Goal: Task Accomplishment & Management: Manage account settings

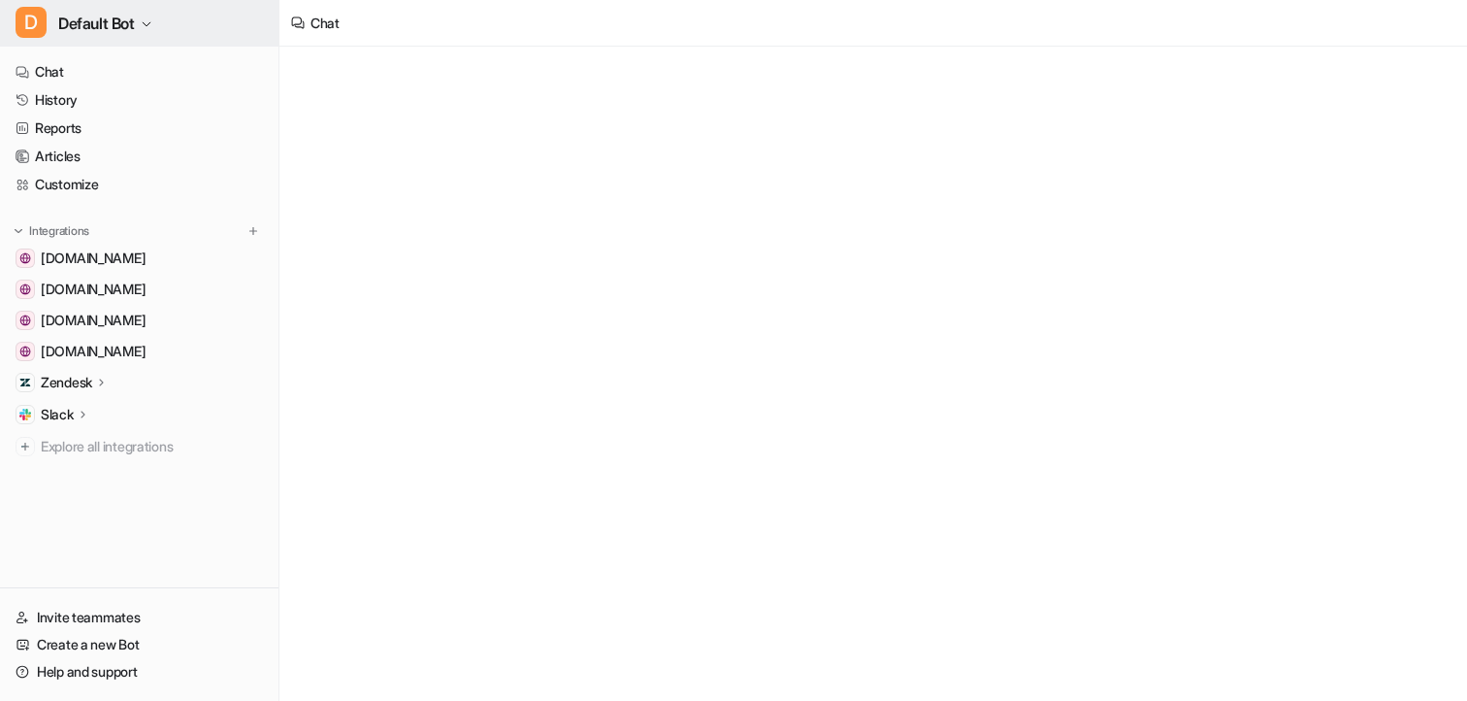
click at [113, 21] on span "Default Bot" at bounding box center [96, 23] width 77 height 27
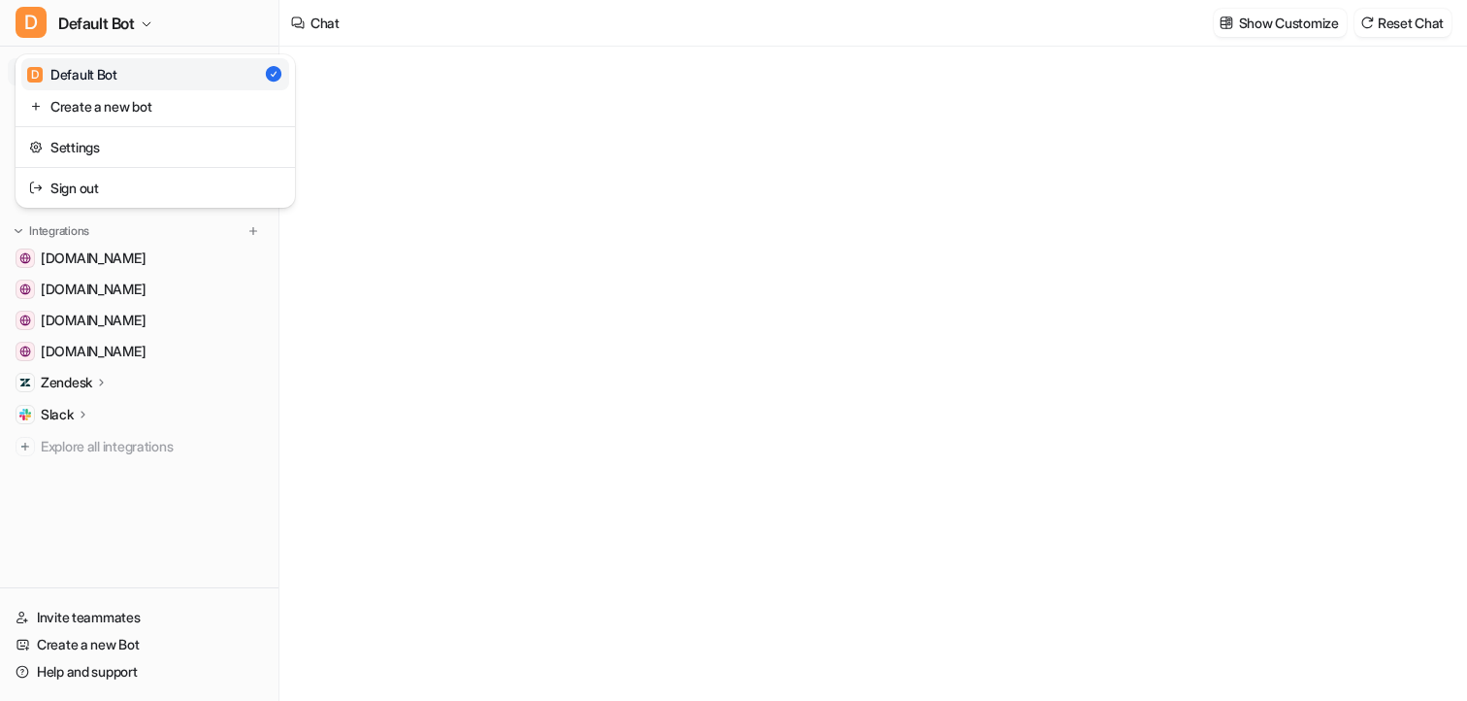
type textarea "**********"
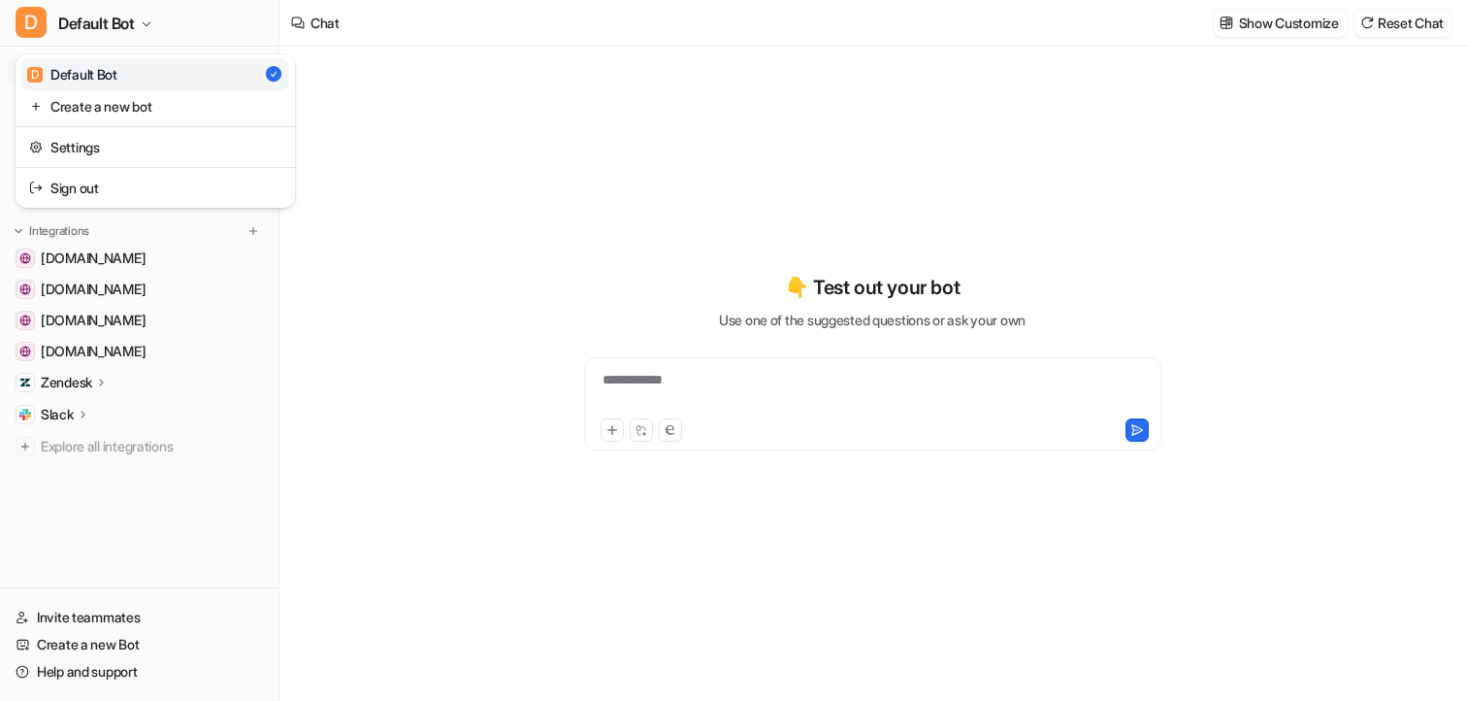
click at [244, 532] on div "D Default Bot D Default Bot Create a new bot Settings Sign out Chat History Rep…" at bounding box center [139, 350] width 279 height 701
click at [82, 104] on link "History" at bounding box center [139, 99] width 263 height 27
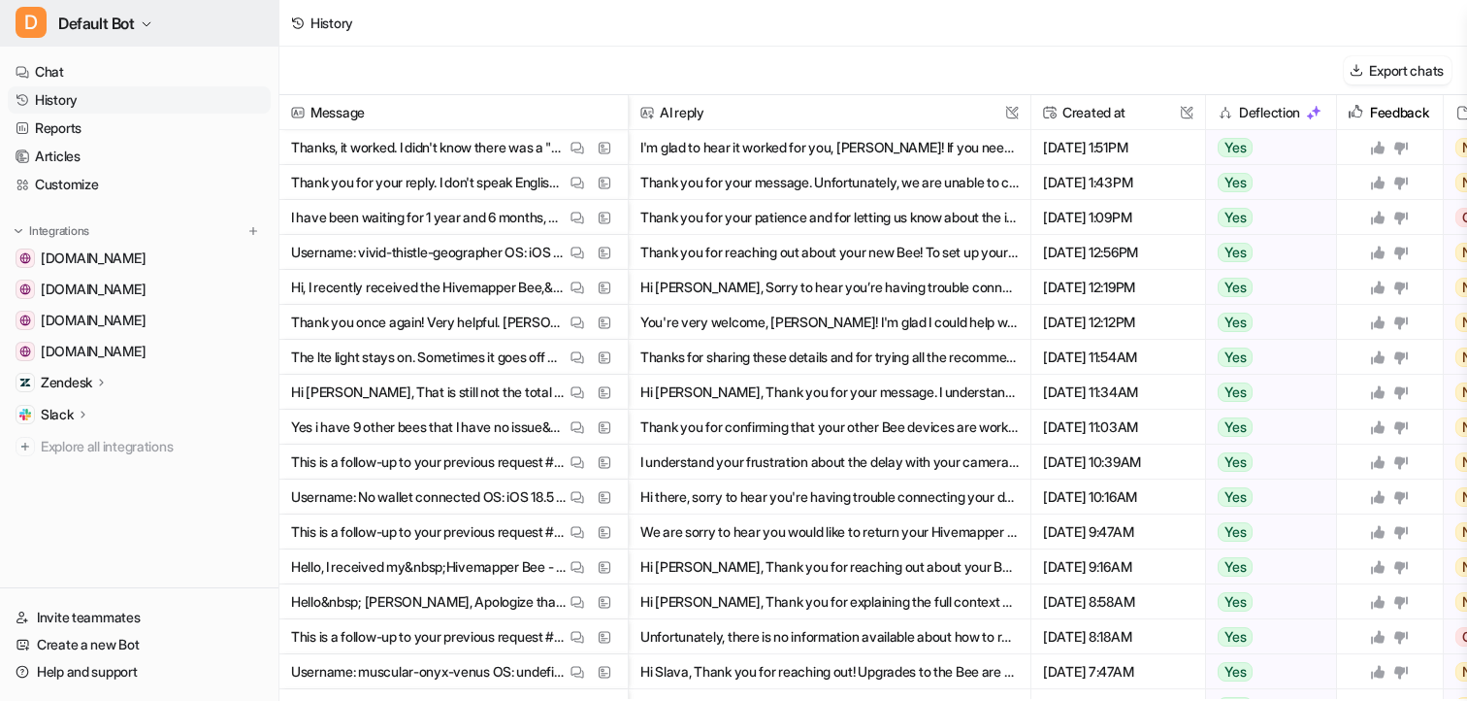
click at [140, 18] on button "D Default Bot" at bounding box center [139, 23] width 278 height 47
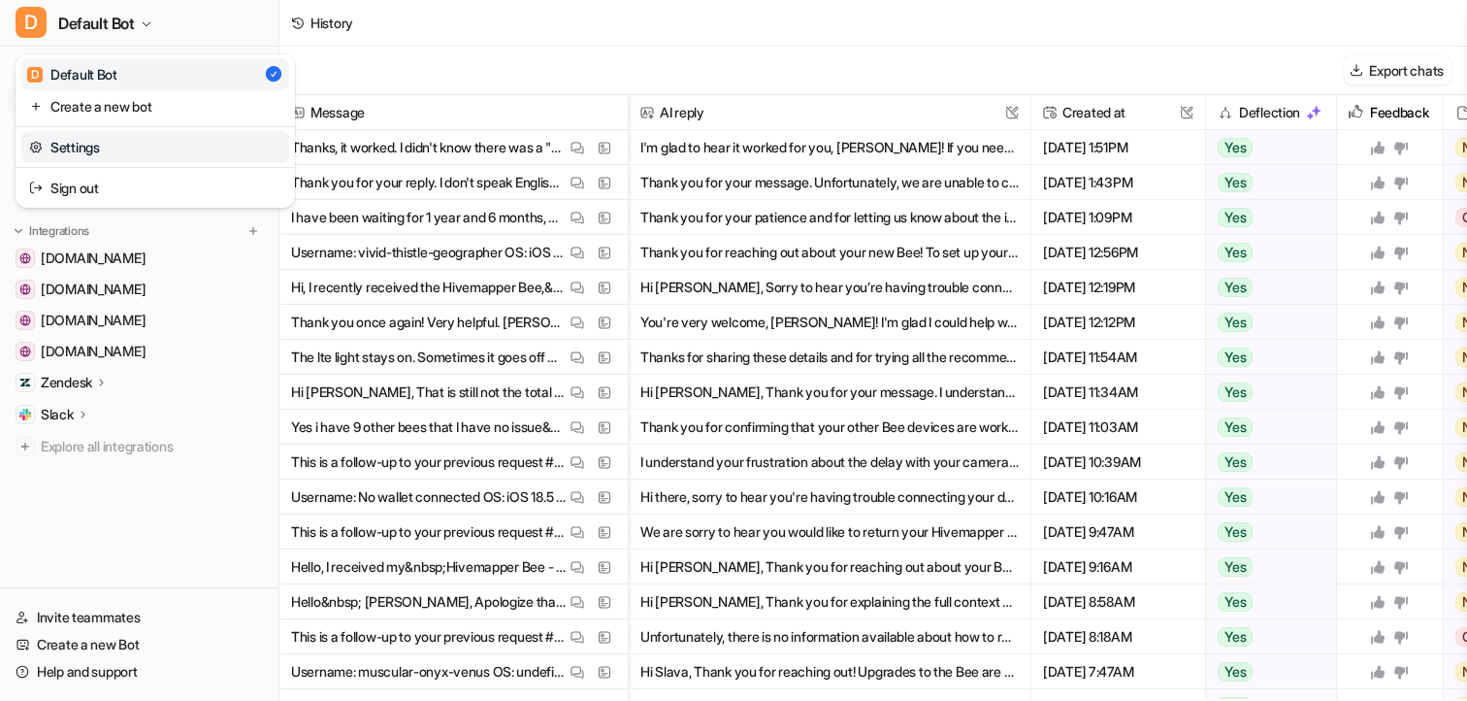
click at [102, 139] on link "Settings" at bounding box center [155, 147] width 268 height 32
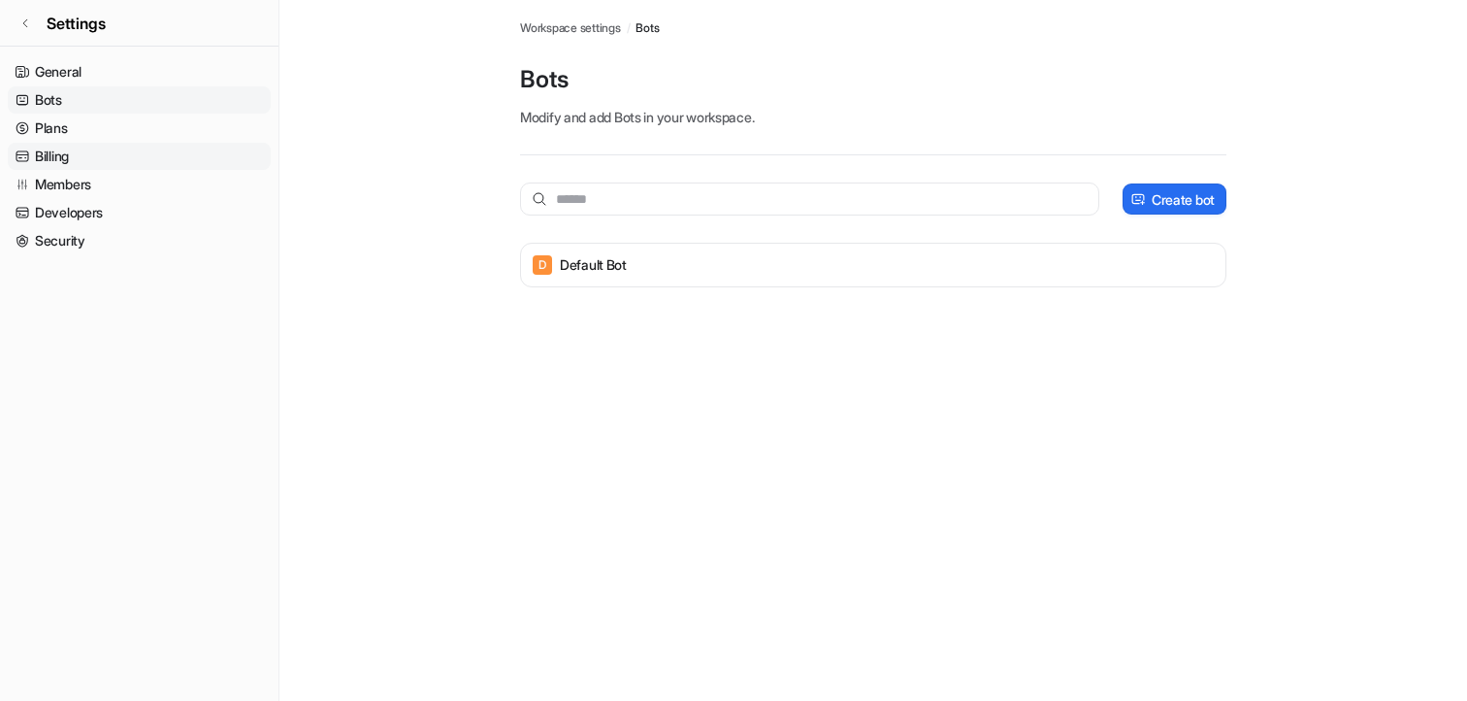
click at [115, 155] on link "Billing" at bounding box center [139, 156] width 263 height 27
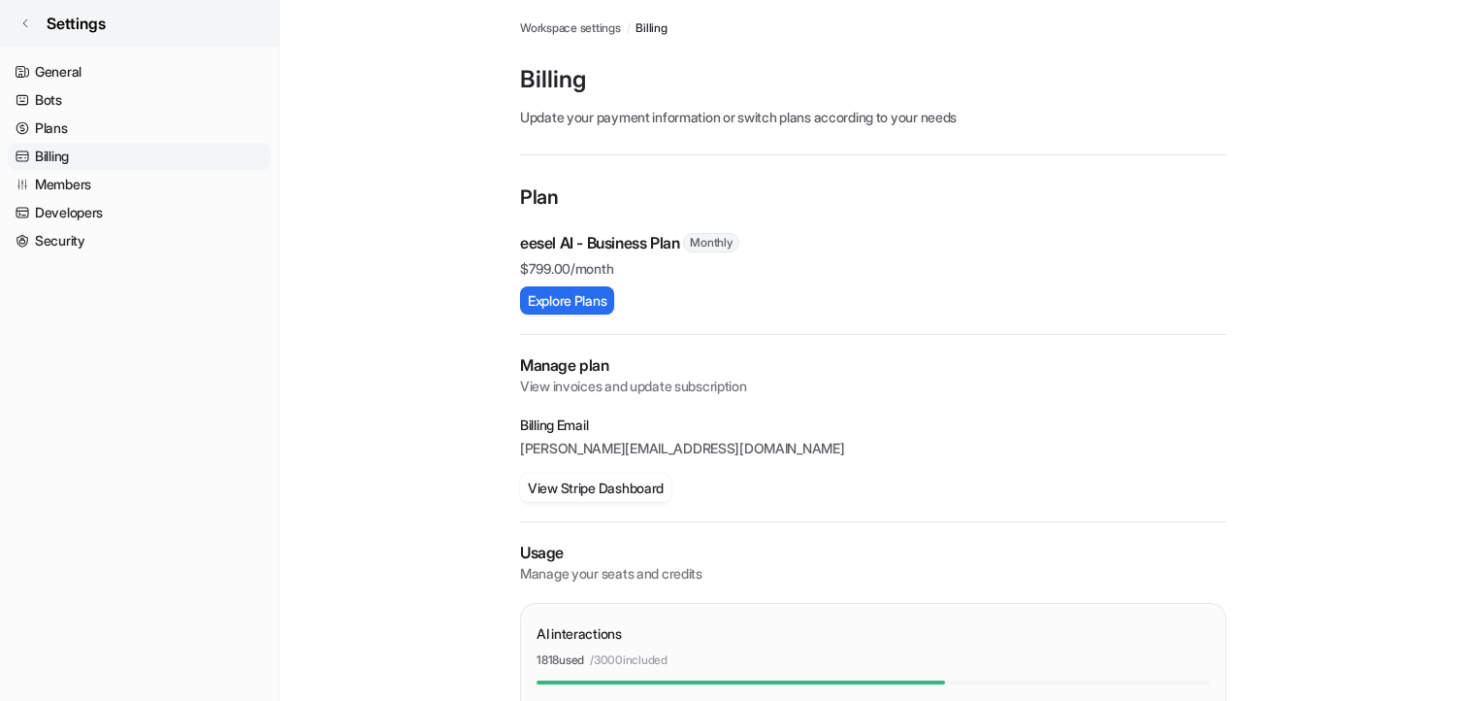
click at [126, 23] on link "Settings" at bounding box center [139, 23] width 278 height 47
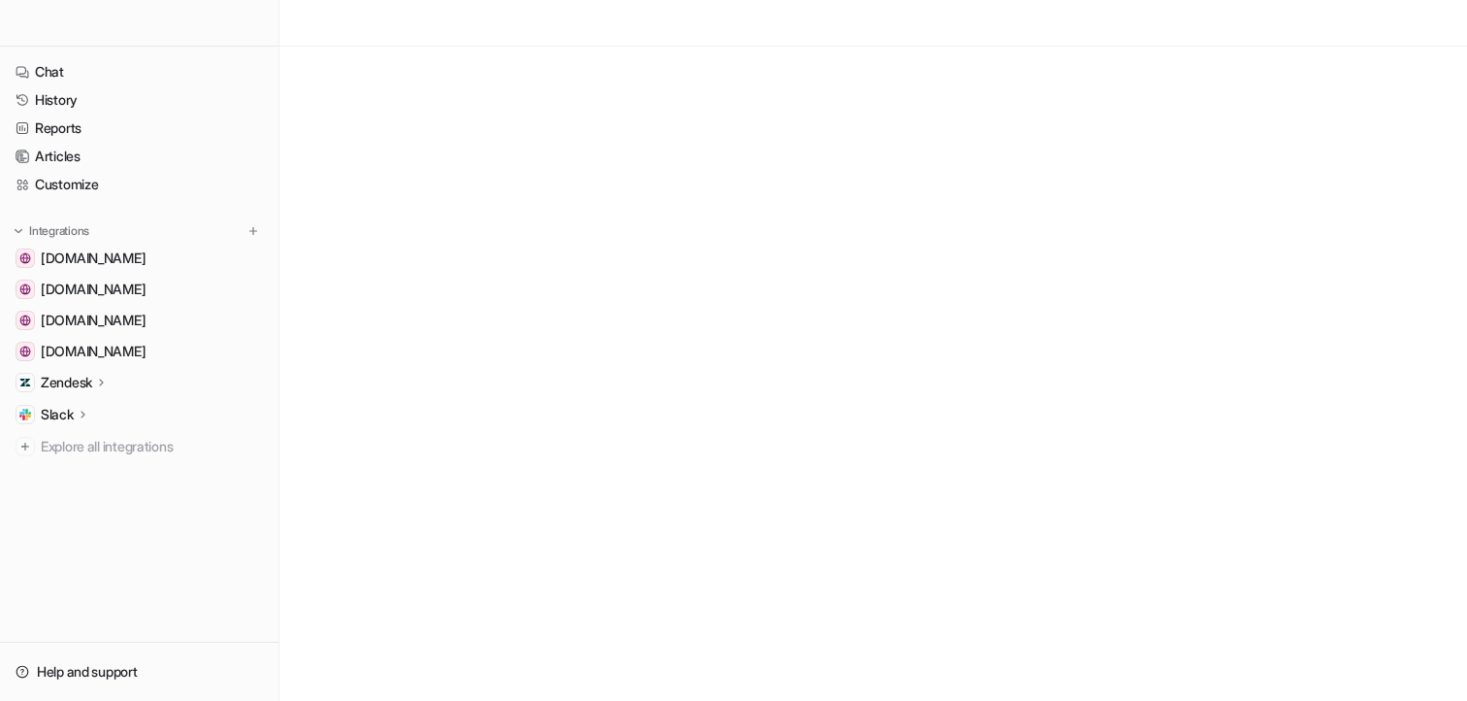
click at [86, 385] on p "Zendesk" at bounding box center [66, 382] width 51 height 19
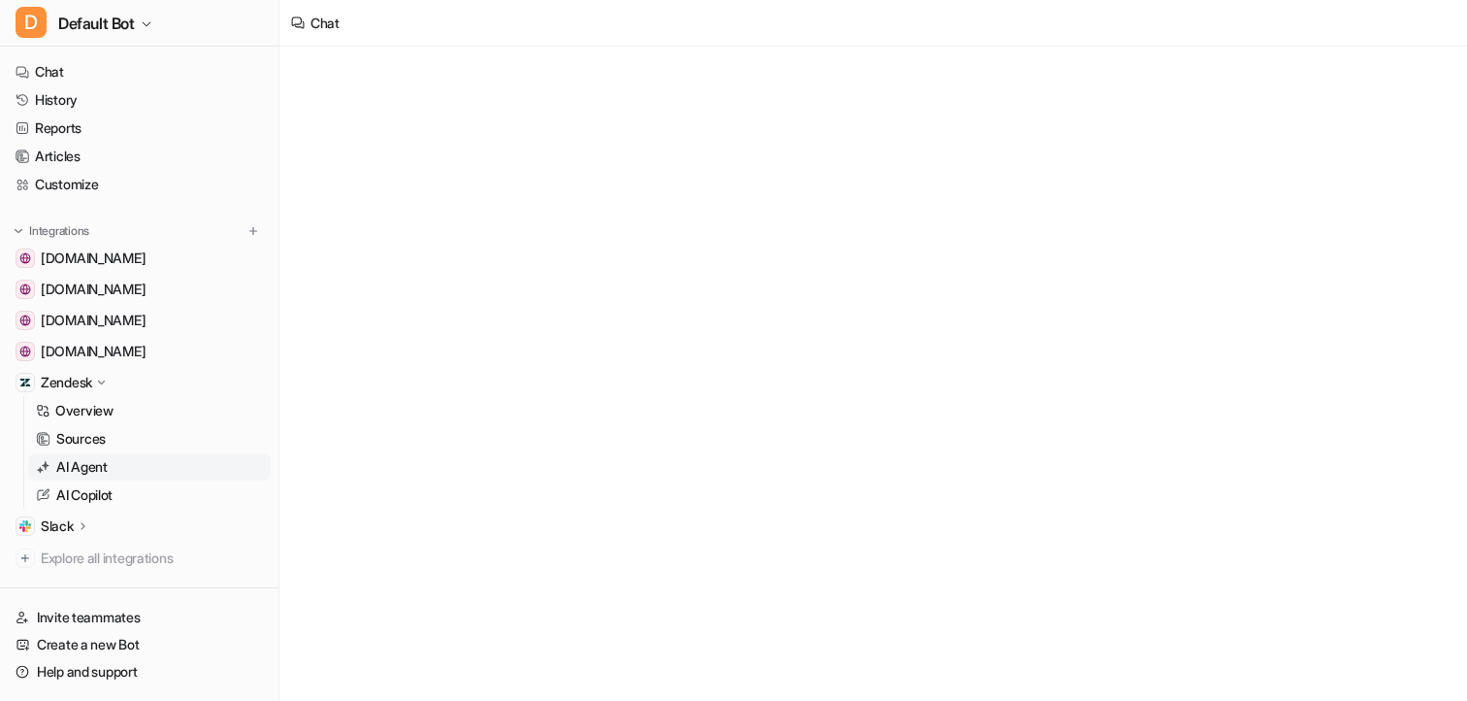
click at [86, 464] on p "AI Agent" at bounding box center [81, 466] width 51 height 19
type textarea "**********"
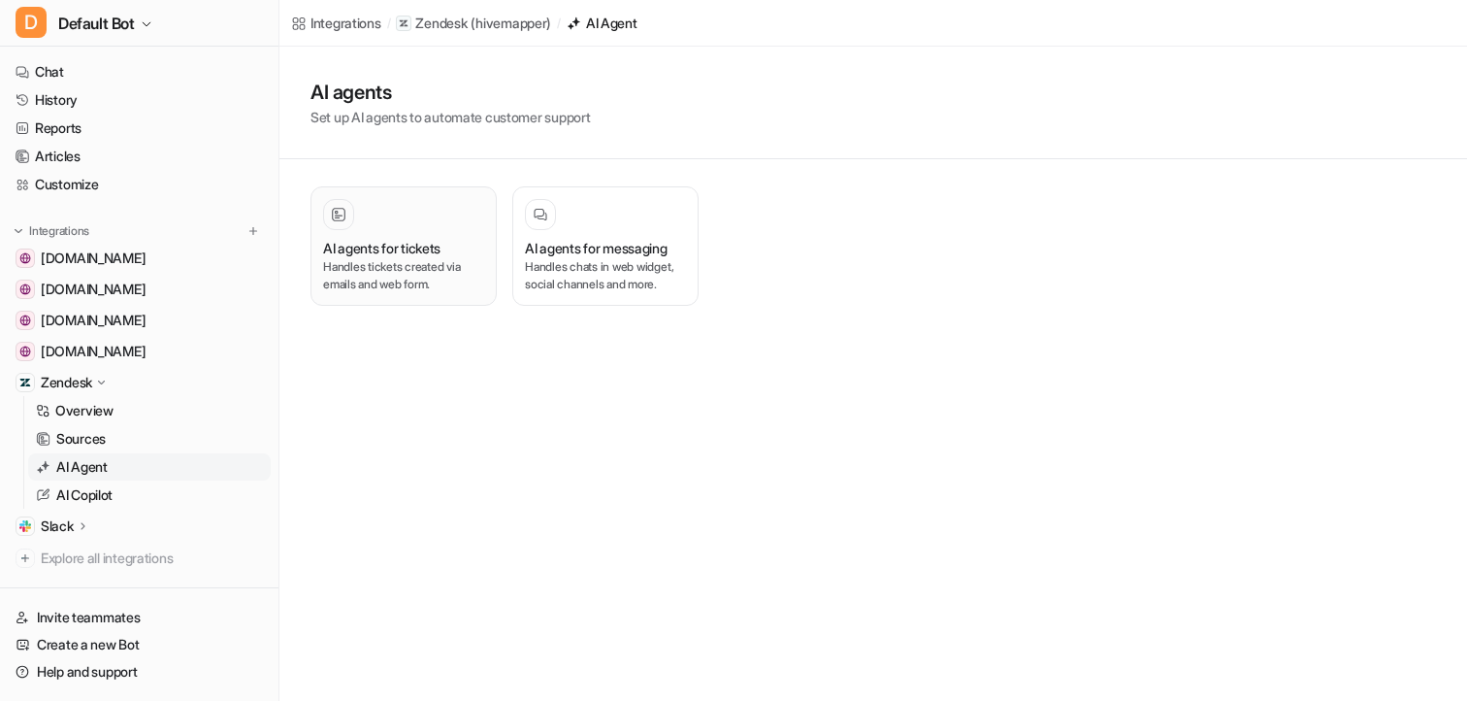
click at [393, 257] on h3 "AI agents for tickets" at bounding box center [381, 248] width 117 height 20
click at [604, 243] on h3 "AI agents for messaging" at bounding box center [596, 248] width 143 height 20
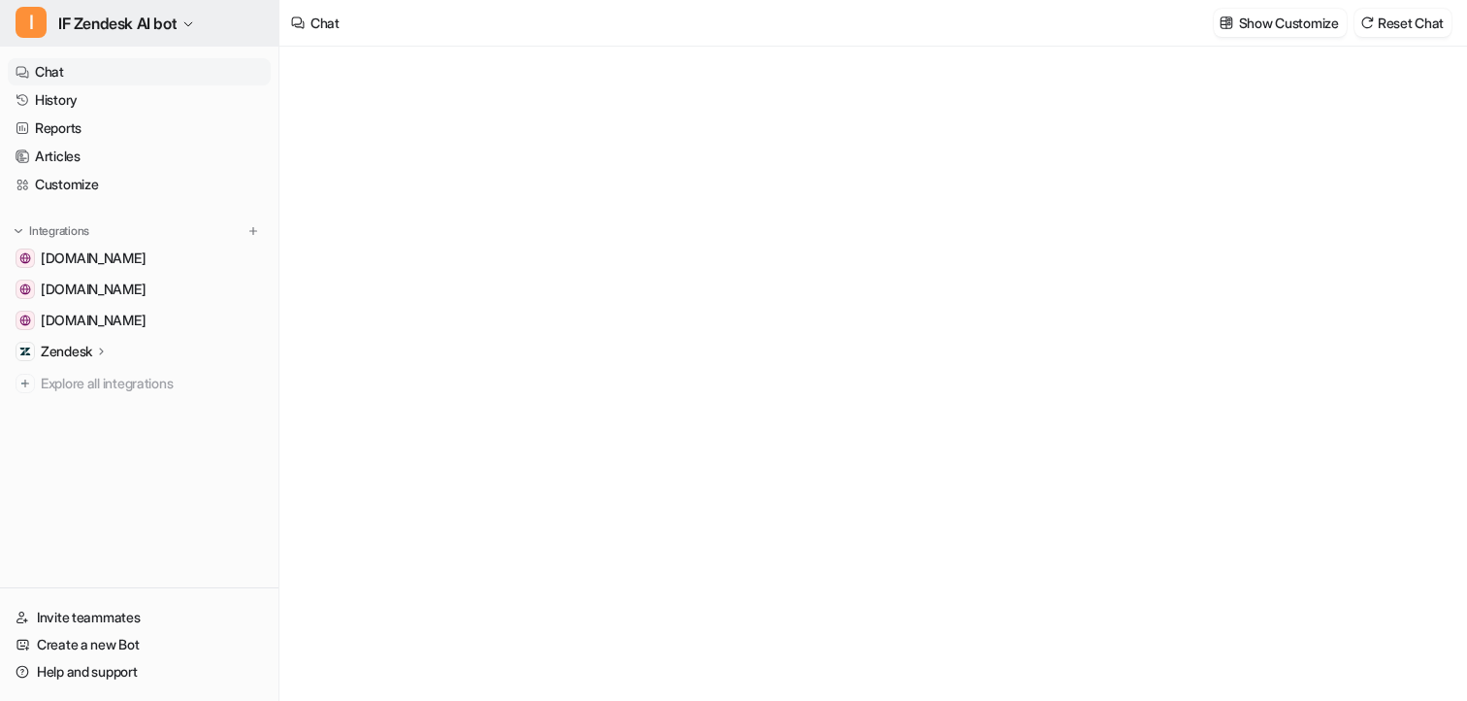
click at [121, 29] on span "IF Zendesk AI bot" at bounding box center [117, 23] width 118 height 27
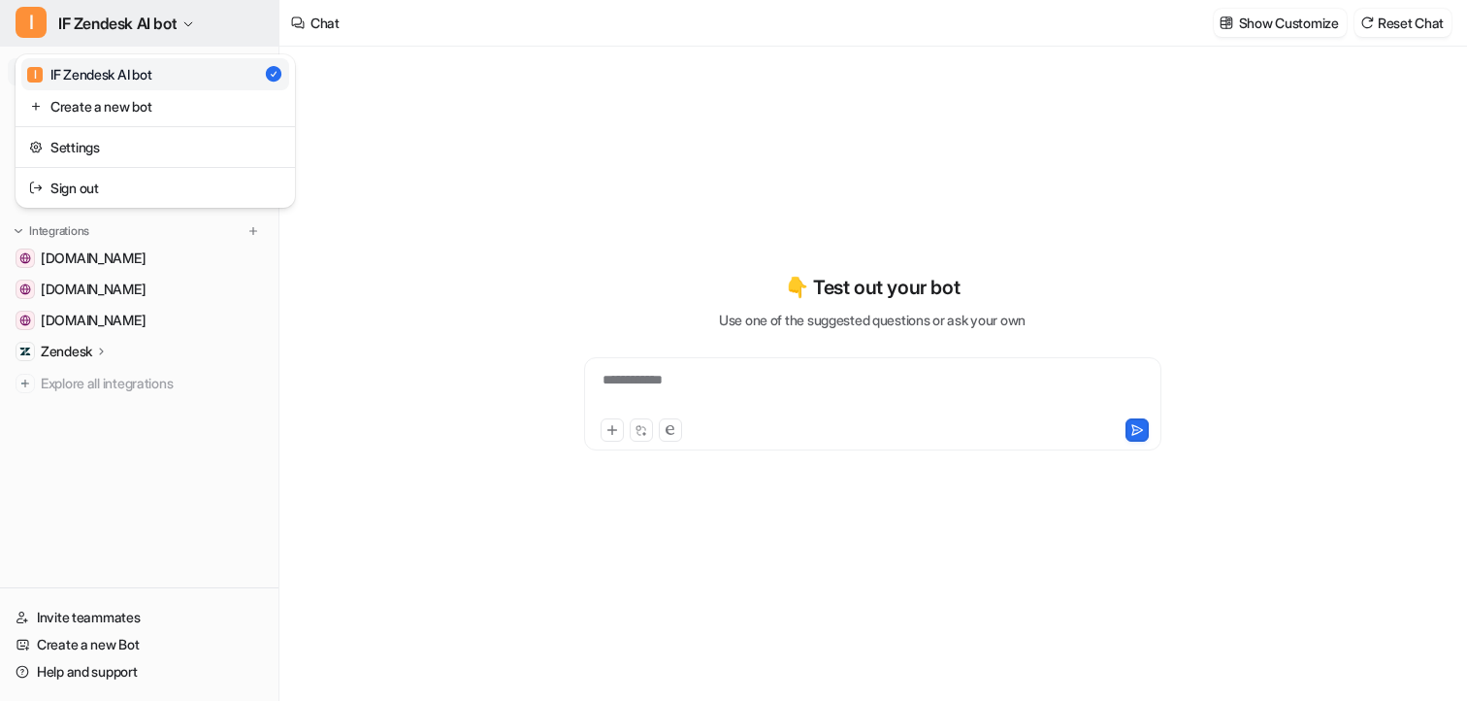
type textarea "**********"
click at [163, 445] on div "I IF Zendesk AI bot I IF Zendesk AI bot Create a new bot Settings Sign out Chat…" at bounding box center [139, 350] width 279 height 701
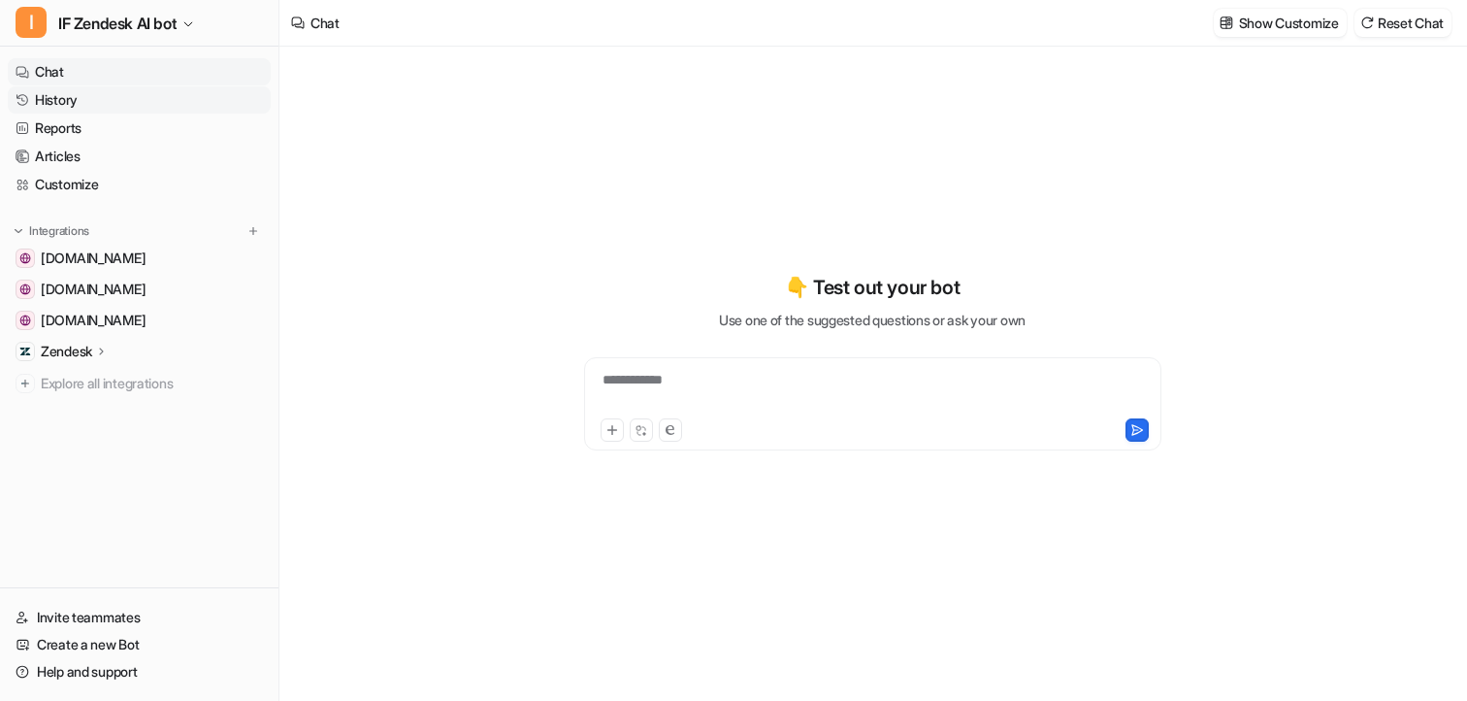
click at [85, 98] on link "History" at bounding box center [139, 99] width 263 height 27
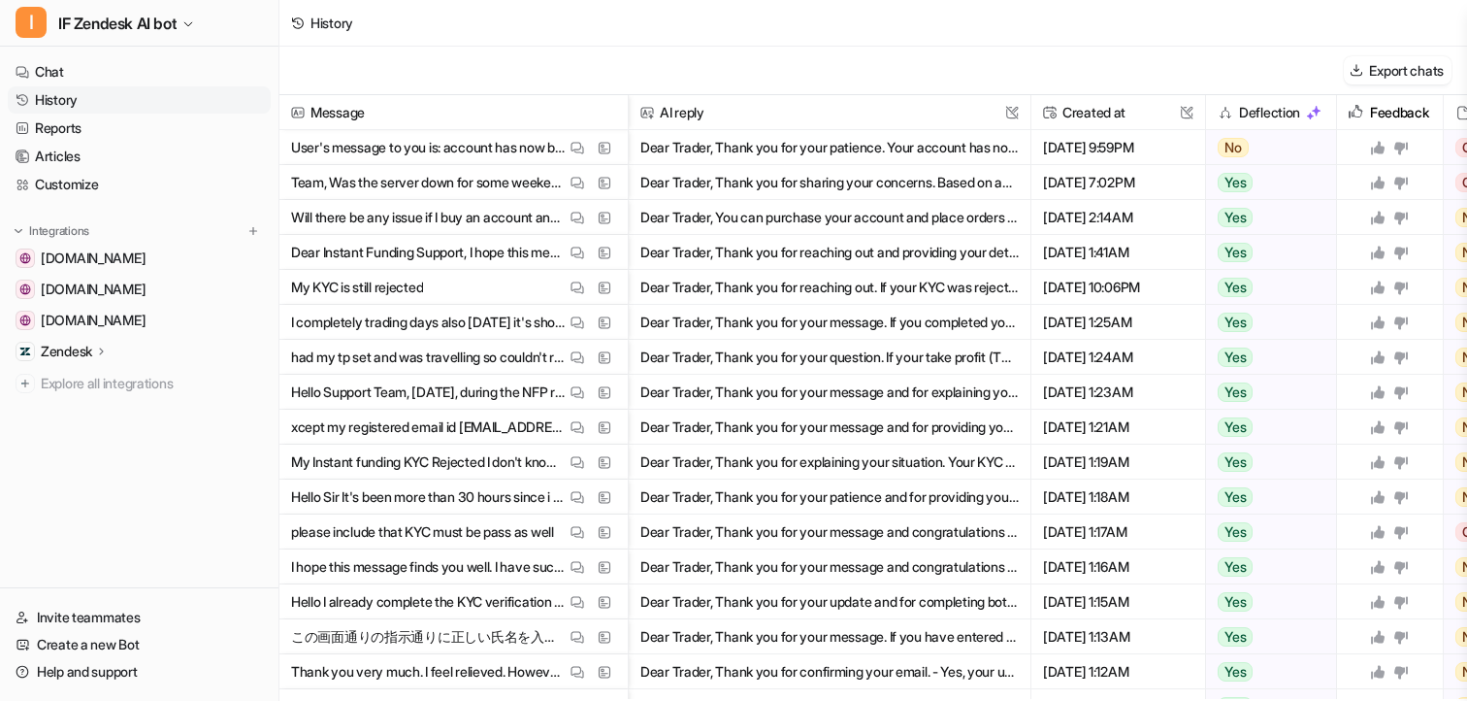
click at [92, 366] on ul "instantfunding.com hub.instantfunding.com webtrader.instantfunding.com Zendesk …" at bounding box center [139, 321] width 263 height 152
click at [104, 52] on nav "Chat History Reports Articles Customize Integrations instantfunding.com hub.ins…" at bounding box center [139, 318] width 278 height 537
click at [108, 37] on button "I IF Zendesk AI bot" at bounding box center [139, 23] width 278 height 47
click at [104, 497] on div "I IF Zendesk AI bot I IF Zendesk AI bot Create a new bot Settings Sign out Chat…" at bounding box center [139, 350] width 279 height 701
click at [90, 340] on div "Zendesk" at bounding box center [139, 351] width 263 height 27
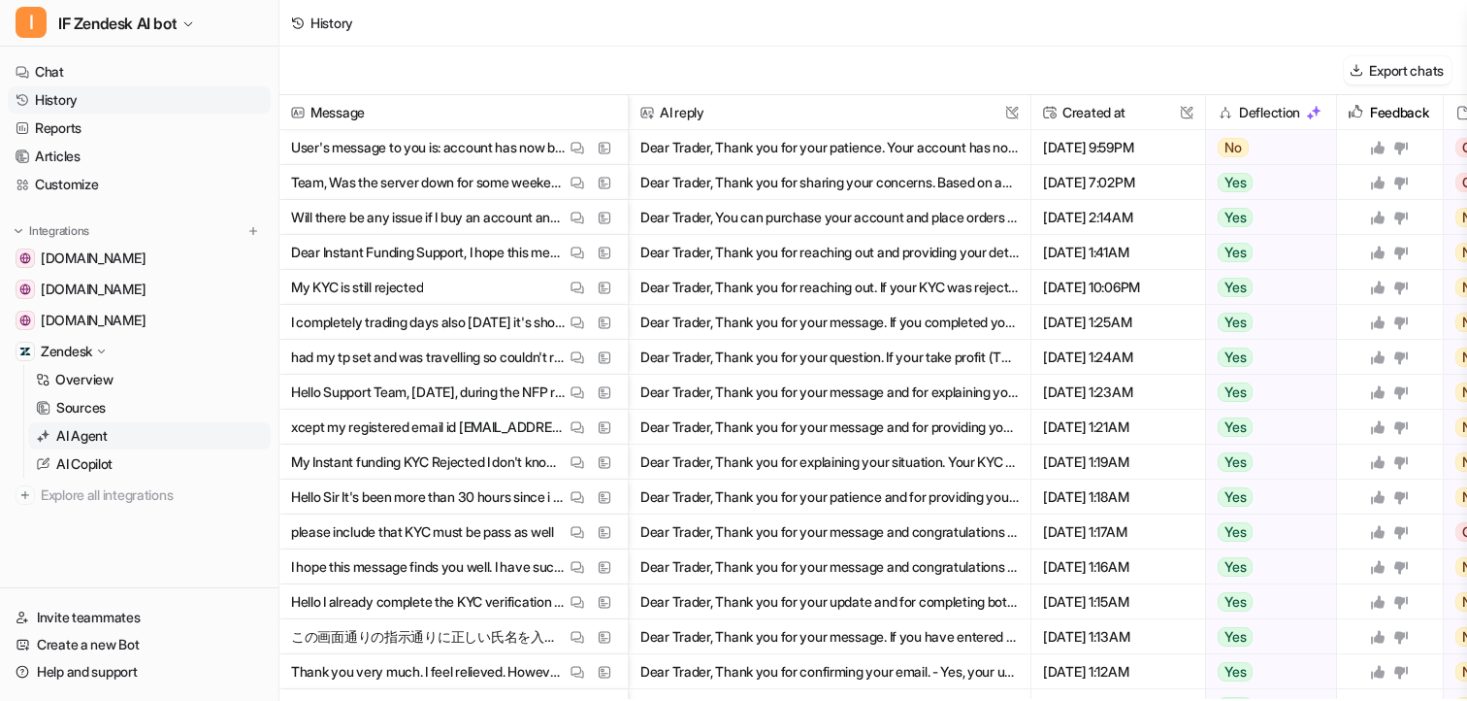
click at [89, 436] on p "AI Agent" at bounding box center [81, 435] width 51 height 19
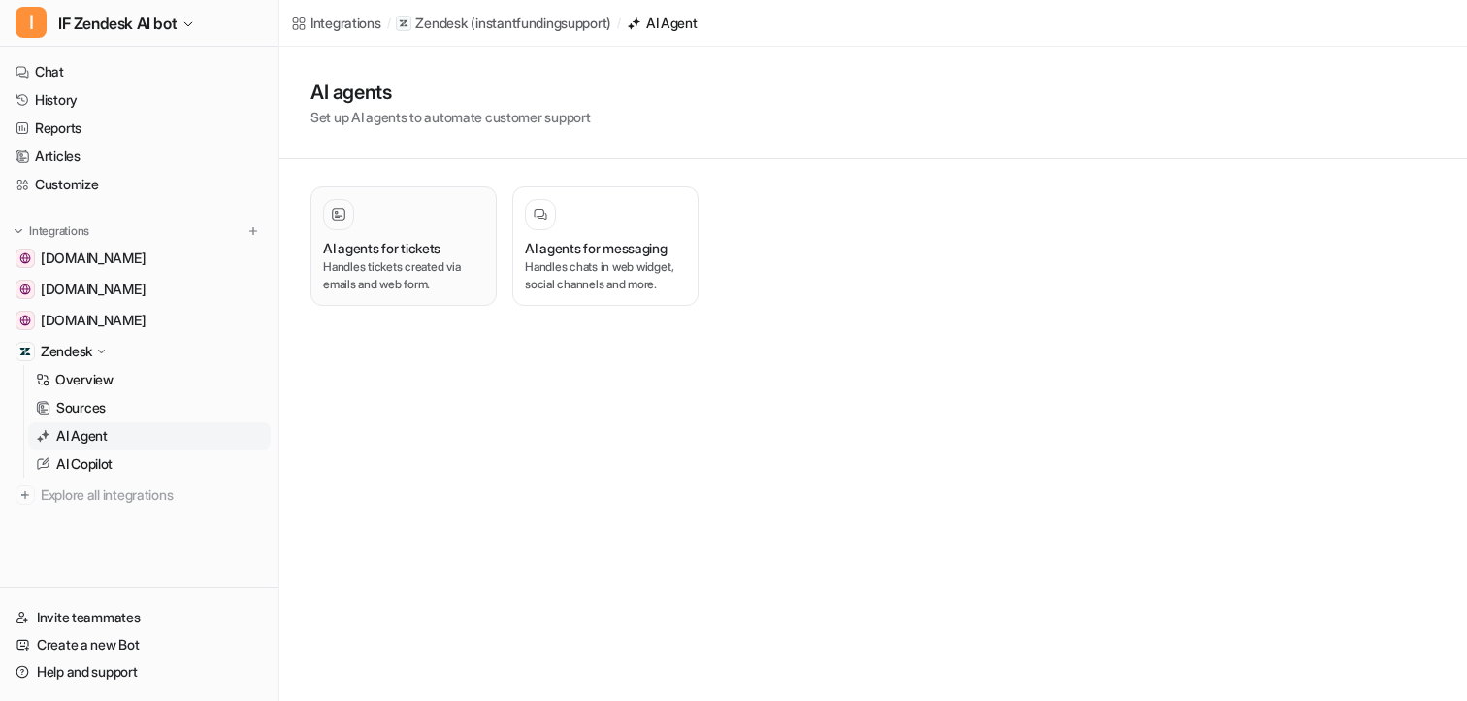
click at [424, 216] on div at bounding box center [403, 214] width 161 height 31
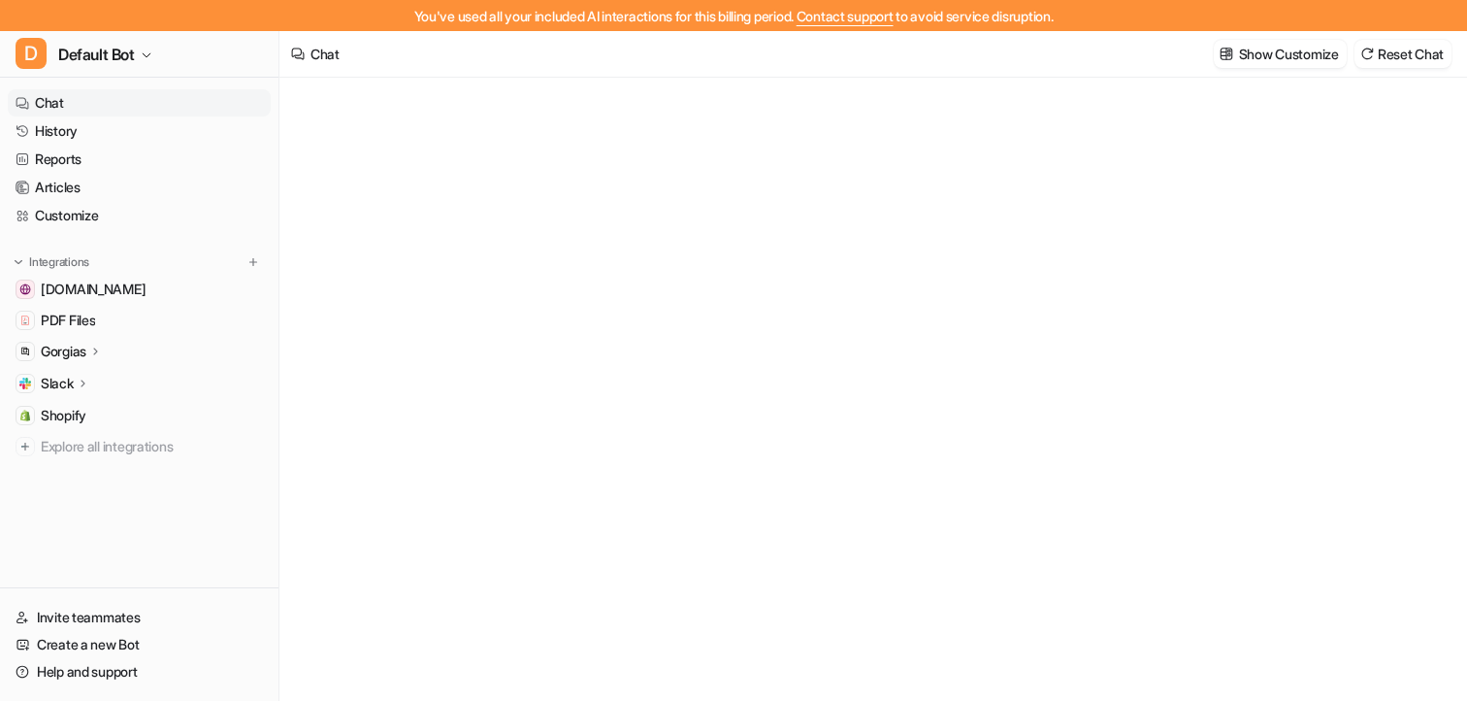
click at [105, 66] on span "Default Bot" at bounding box center [96, 54] width 77 height 27
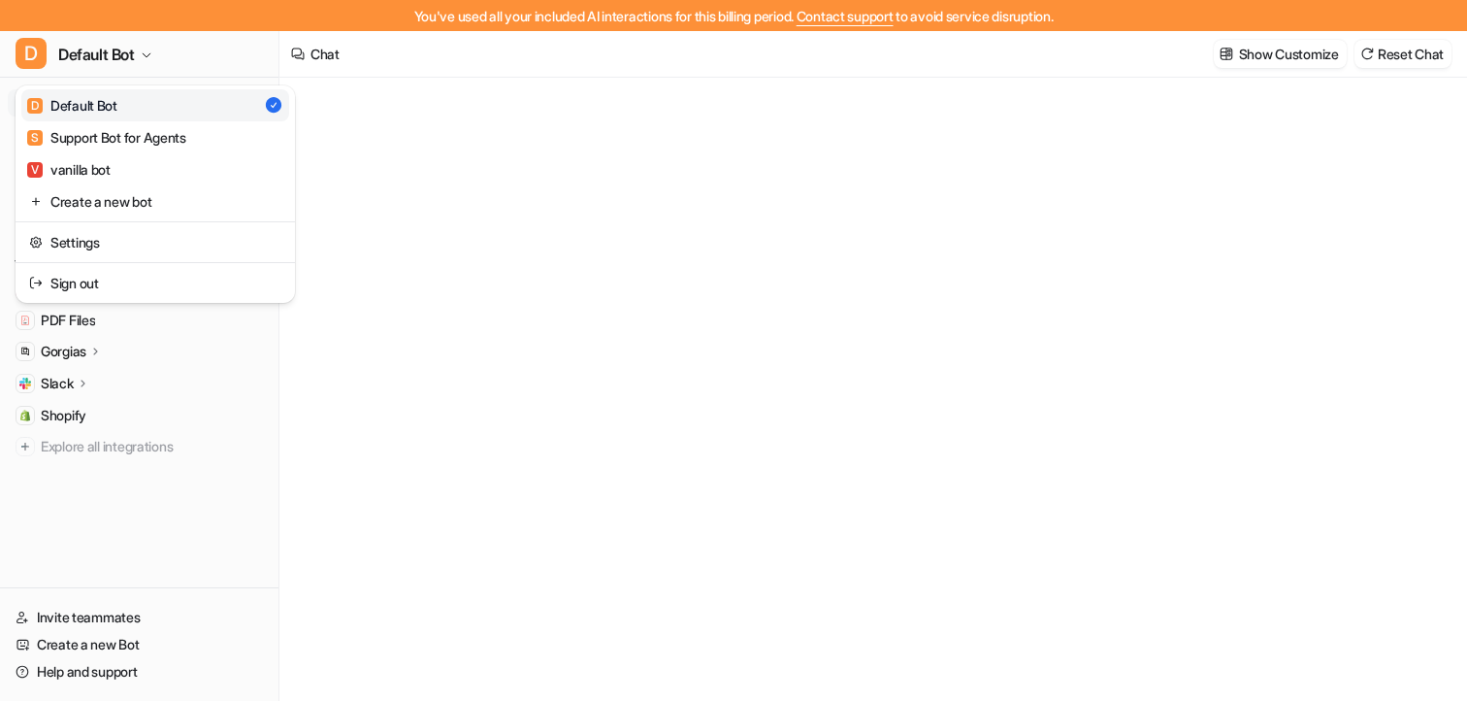
type textarea "**********"
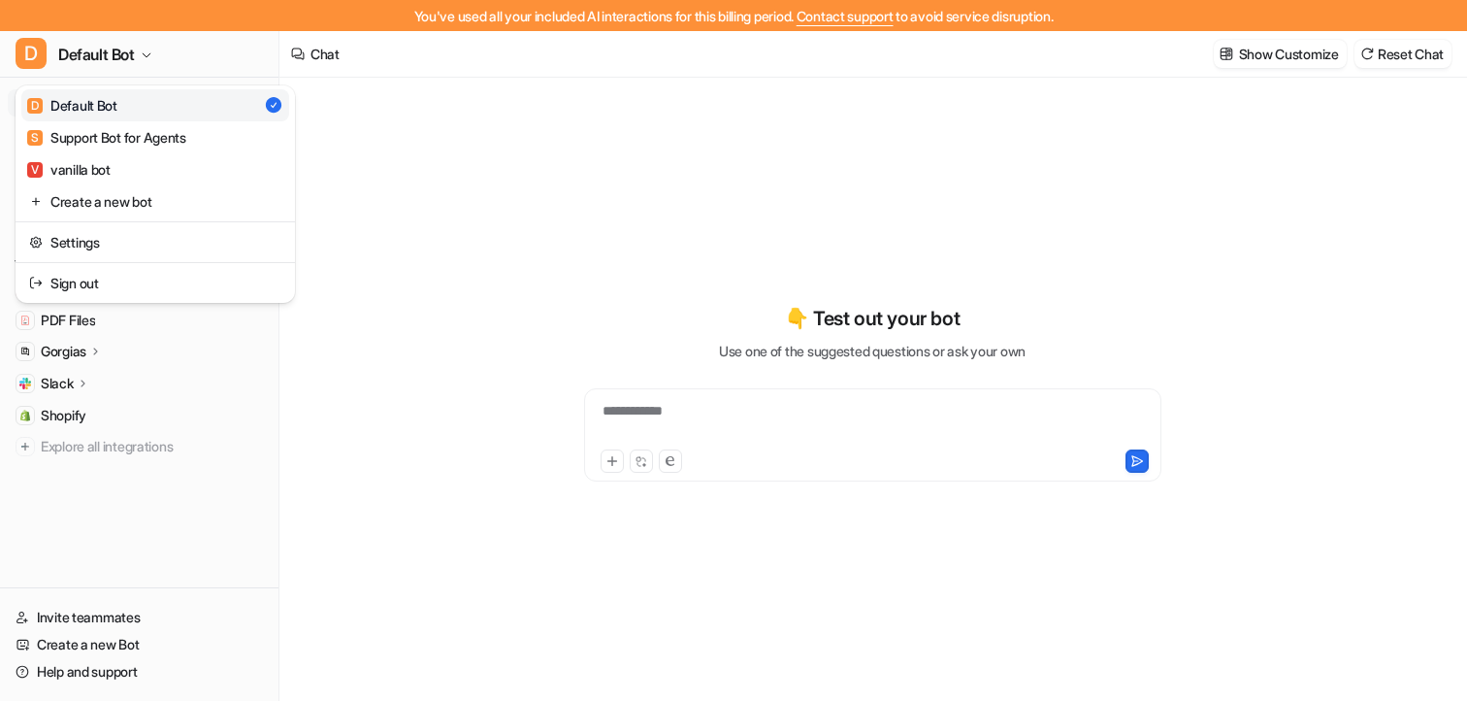
click at [115, 521] on div "D Default Bot D Default Bot S Support Bot for Agents V vanilla bot Create a new…" at bounding box center [139, 366] width 279 height 670
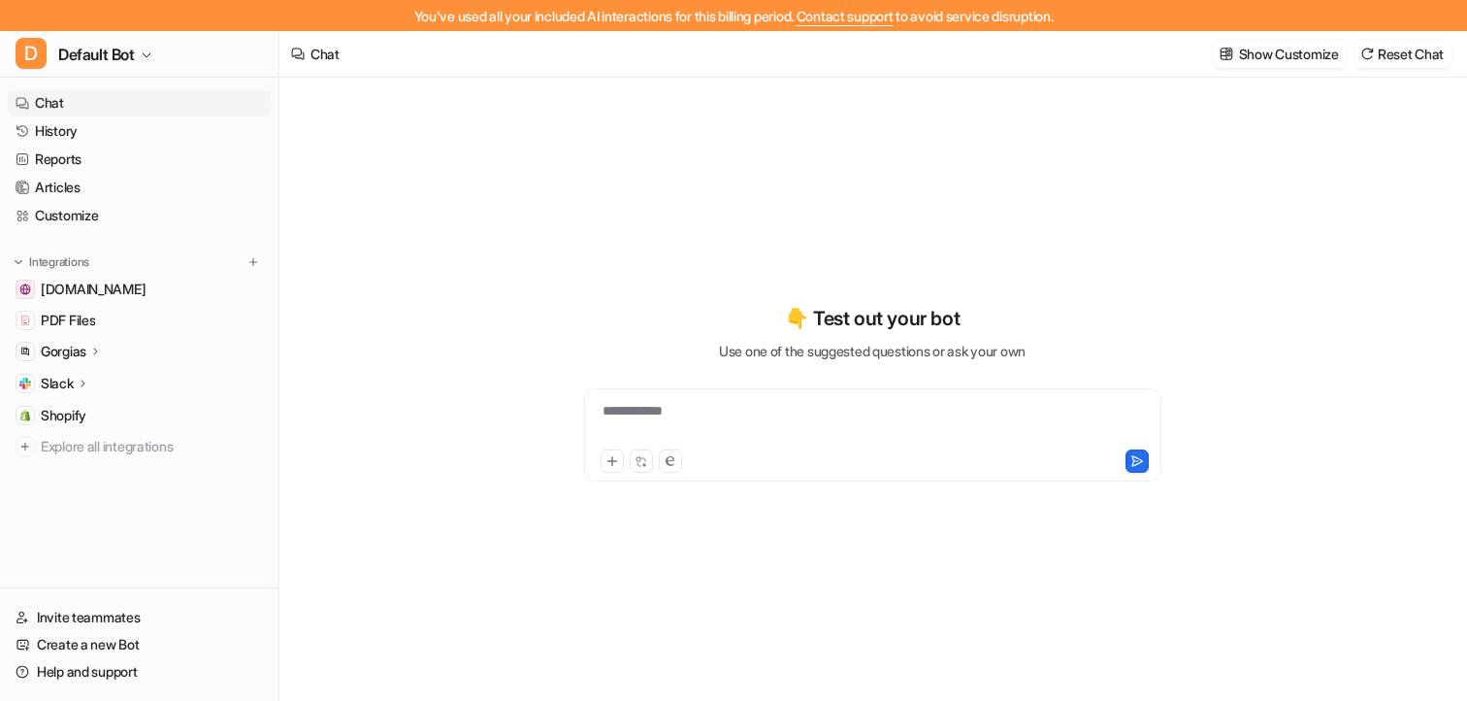
click at [96, 344] on icon at bounding box center [96, 351] width 14 height 15
click at [88, 431] on p "AI Agent" at bounding box center [81, 435] width 51 height 19
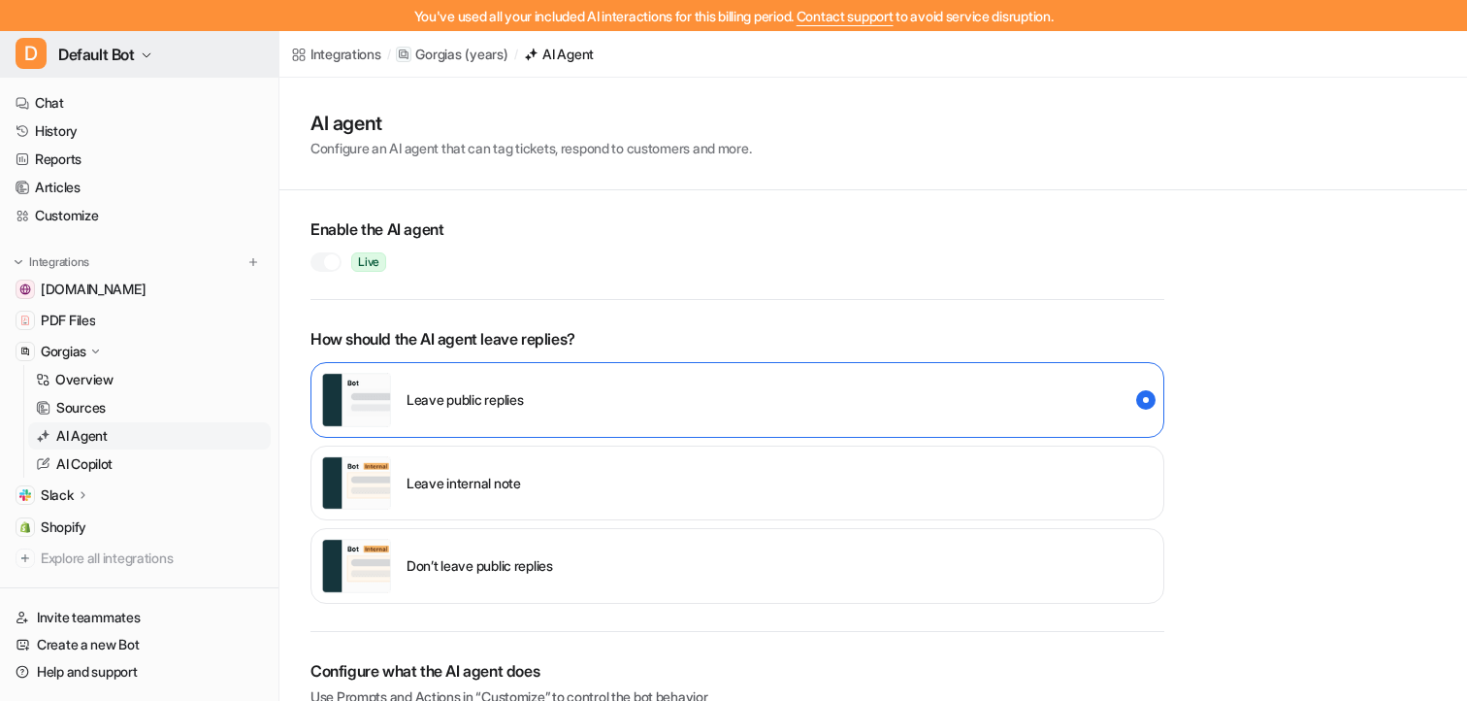
click at [126, 68] on button "D Default Bot" at bounding box center [139, 54] width 278 height 47
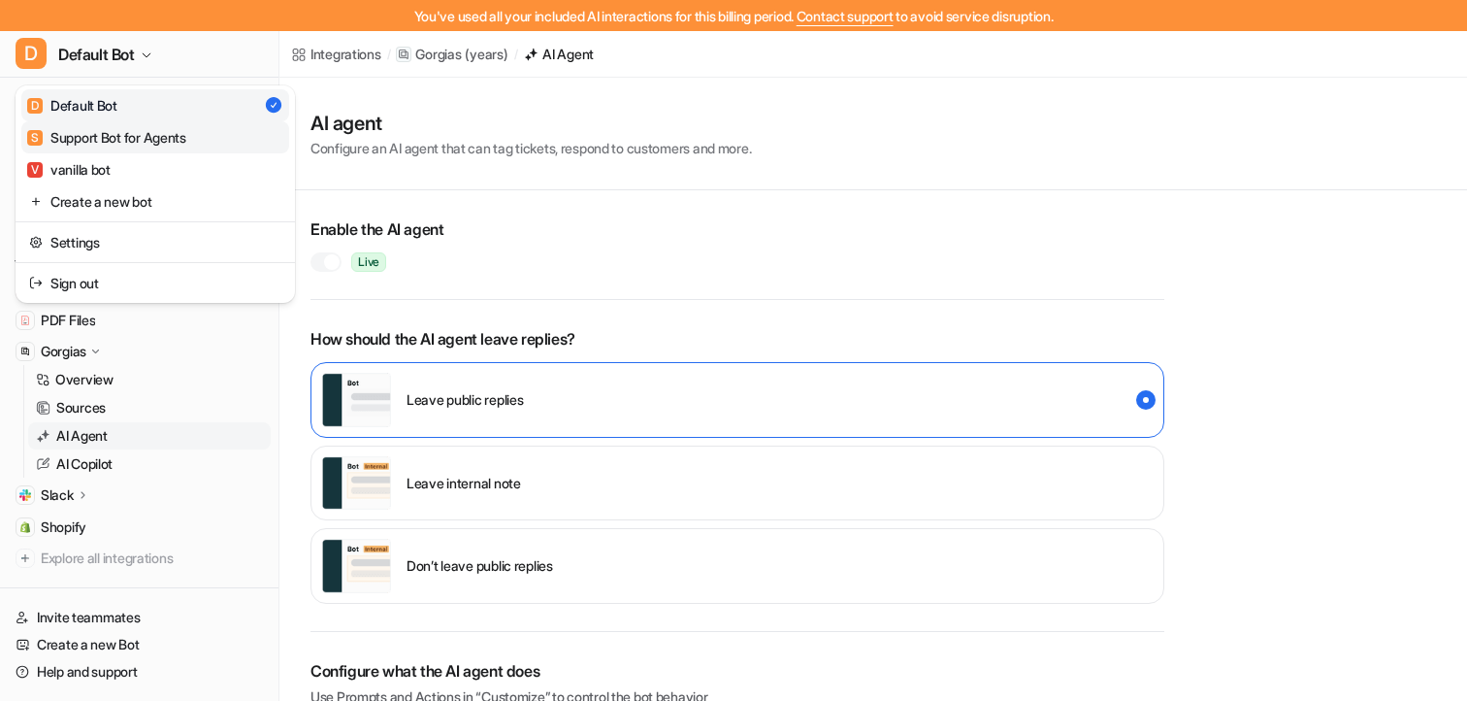
click at [114, 137] on div "S Support Bot for Agents" at bounding box center [106, 137] width 159 height 20
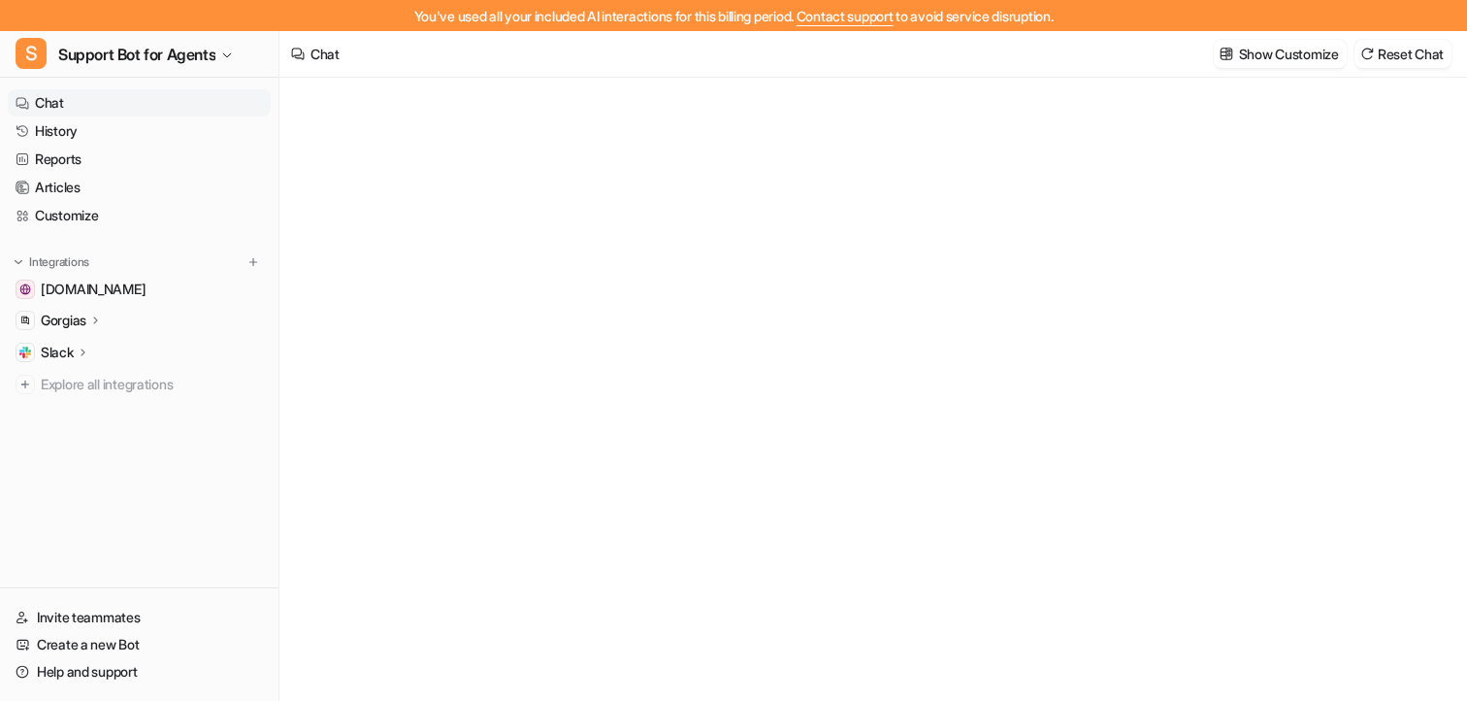
click at [82, 315] on p "Gorgias" at bounding box center [64, 320] width 46 height 19
type textarea "**********"
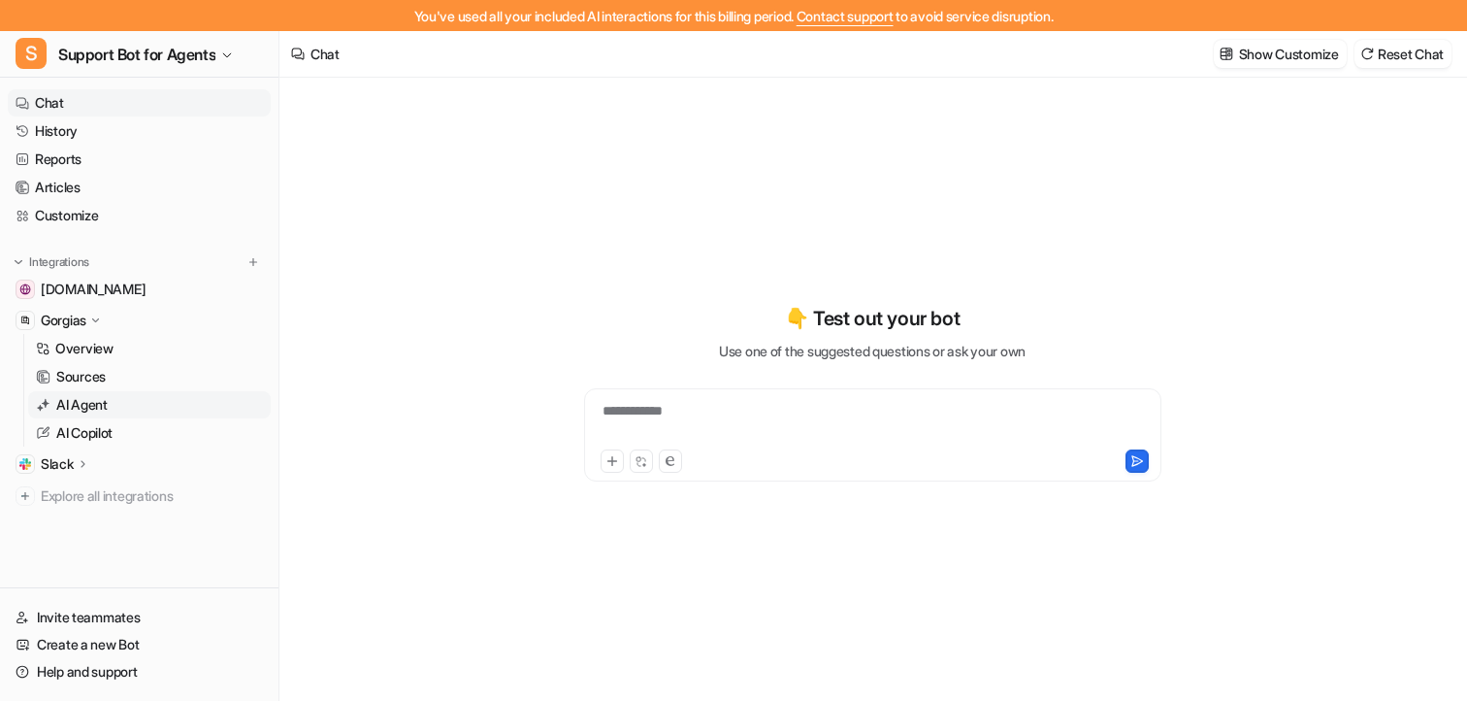
click at [90, 404] on p "AI Agent" at bounding box center [81, 404] width 51 height 19
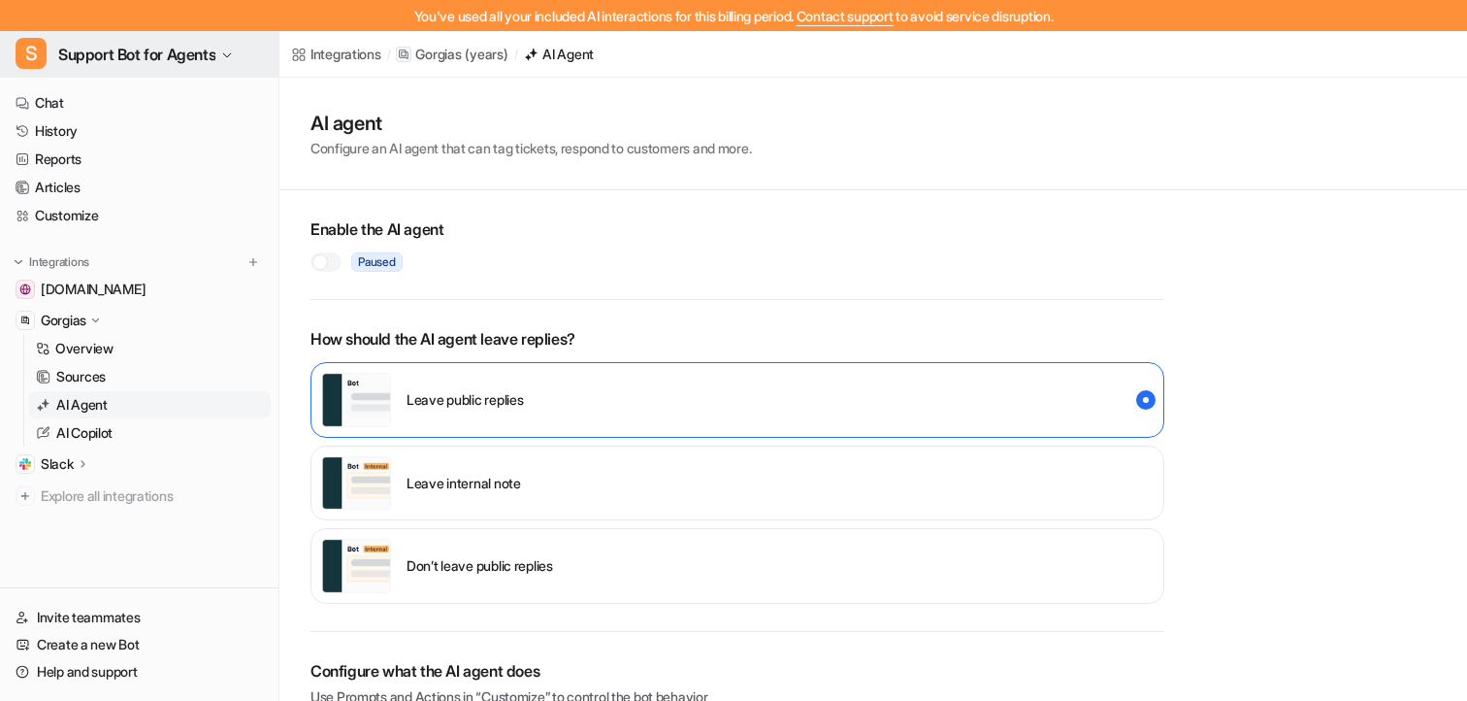
click at [111, 51] on span "Support Bot for Agents" at bounding box center [136, 54] width 157 height 27
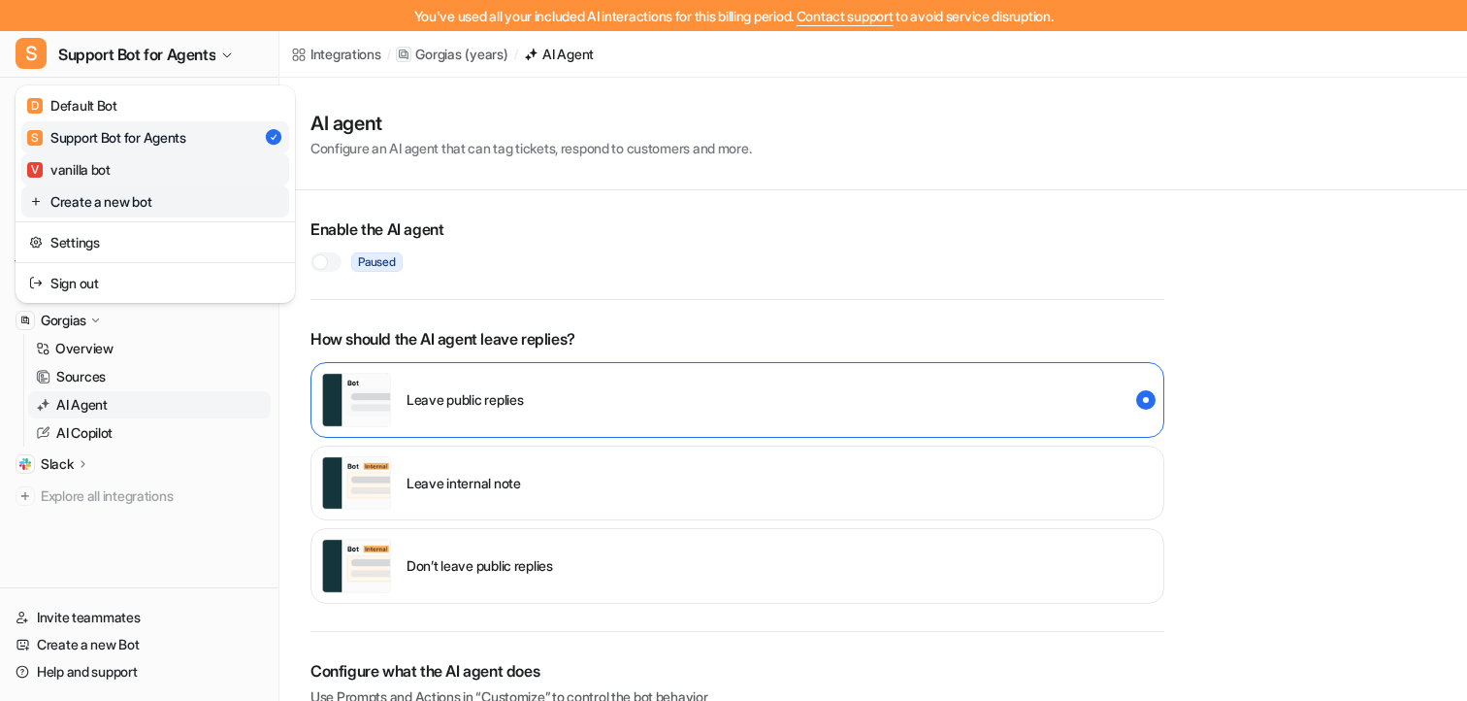
click at [110, 179] on div "V vanilla bot" at bounding box center [68, 169] width 83 height 20
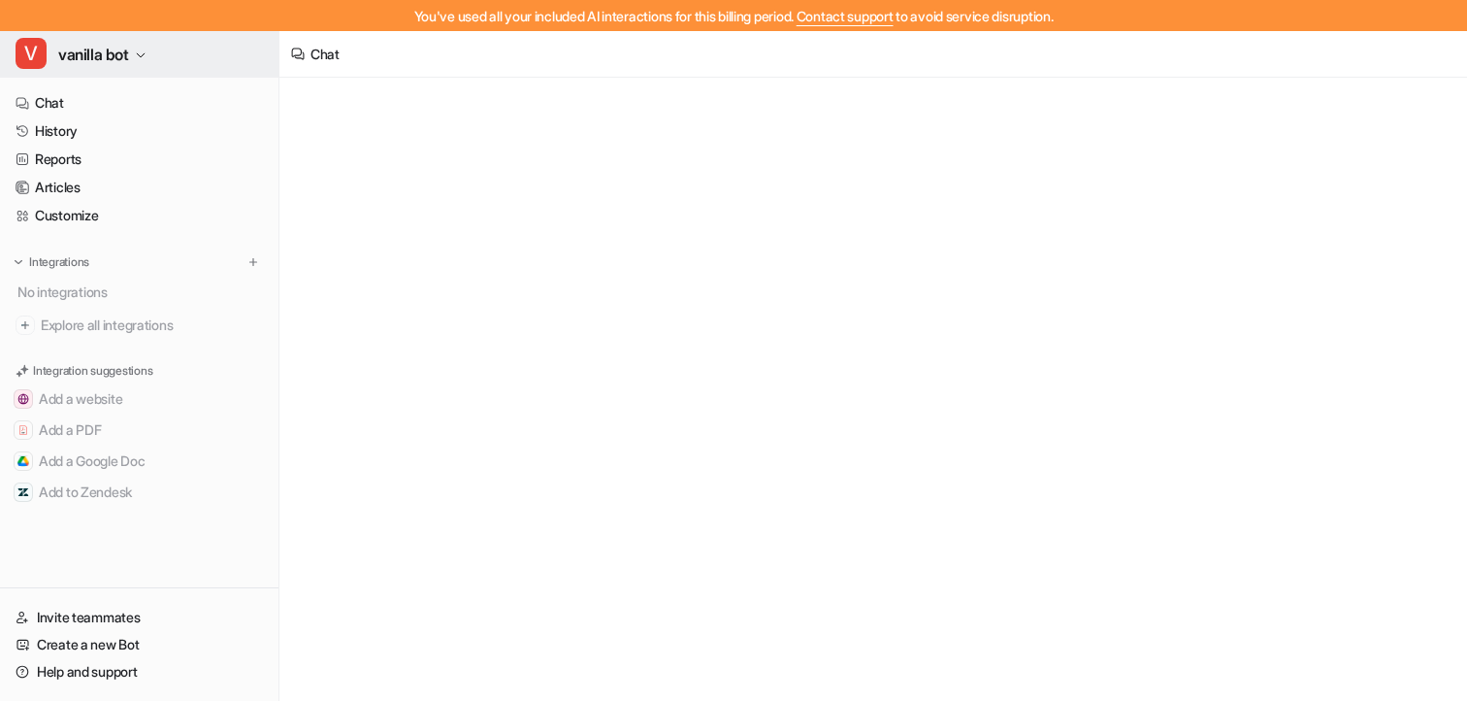
click at [112, 55] on span "vanilla bot" at bounding box center [93, 54] width 71 height 27
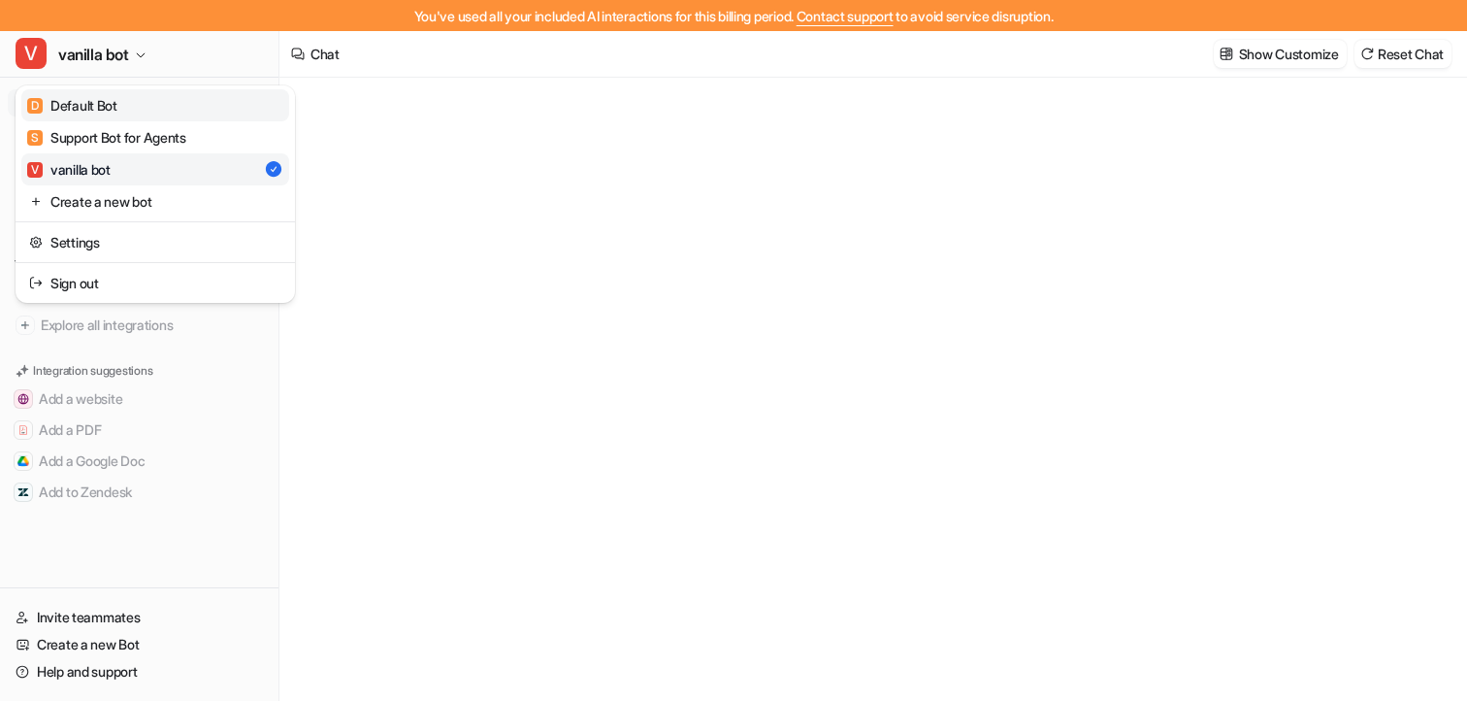
click at [109, 116] on link "D Default Bot" at bounding box center [155, 105] width 268 height 32
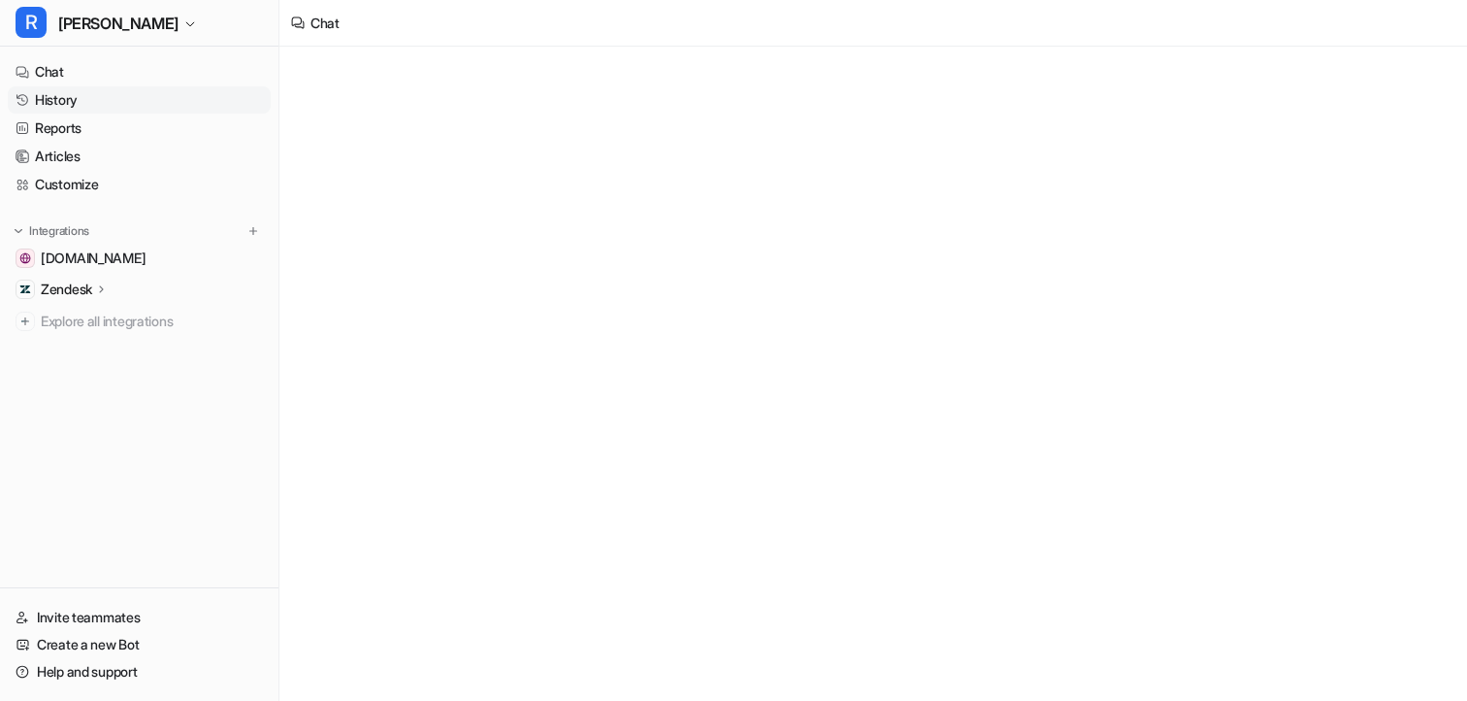
click at [76, 107] on link "History" at bounding box center [139, 99] width 263 height 27
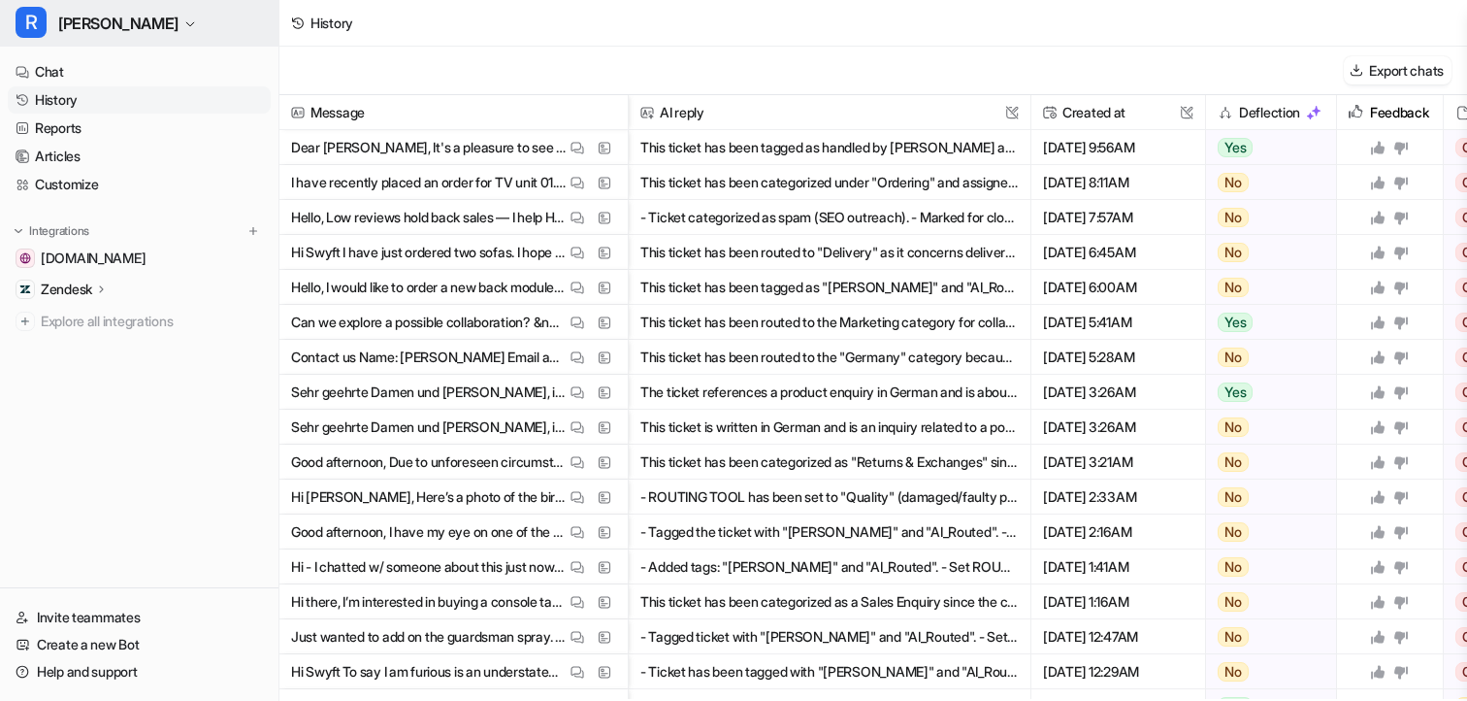
click at [87, 30] on button "R Ron" at bounding box center [139, 23] width 278 height 47
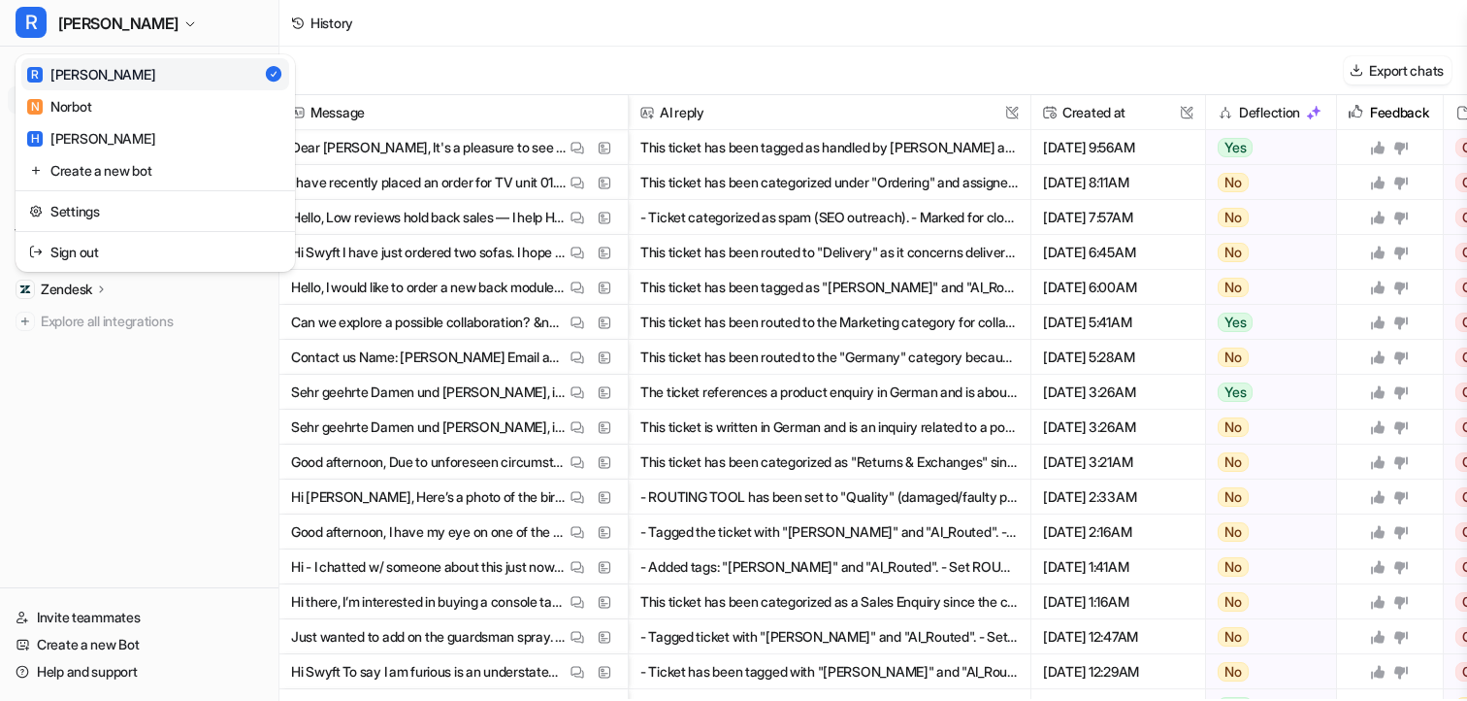
click at [112, 370] on div "R Ron R Ron N Norbot H Helen Create a new bot Settings Sign out Chat History Re…" at bounding box center [139, 350] width 279 height 701
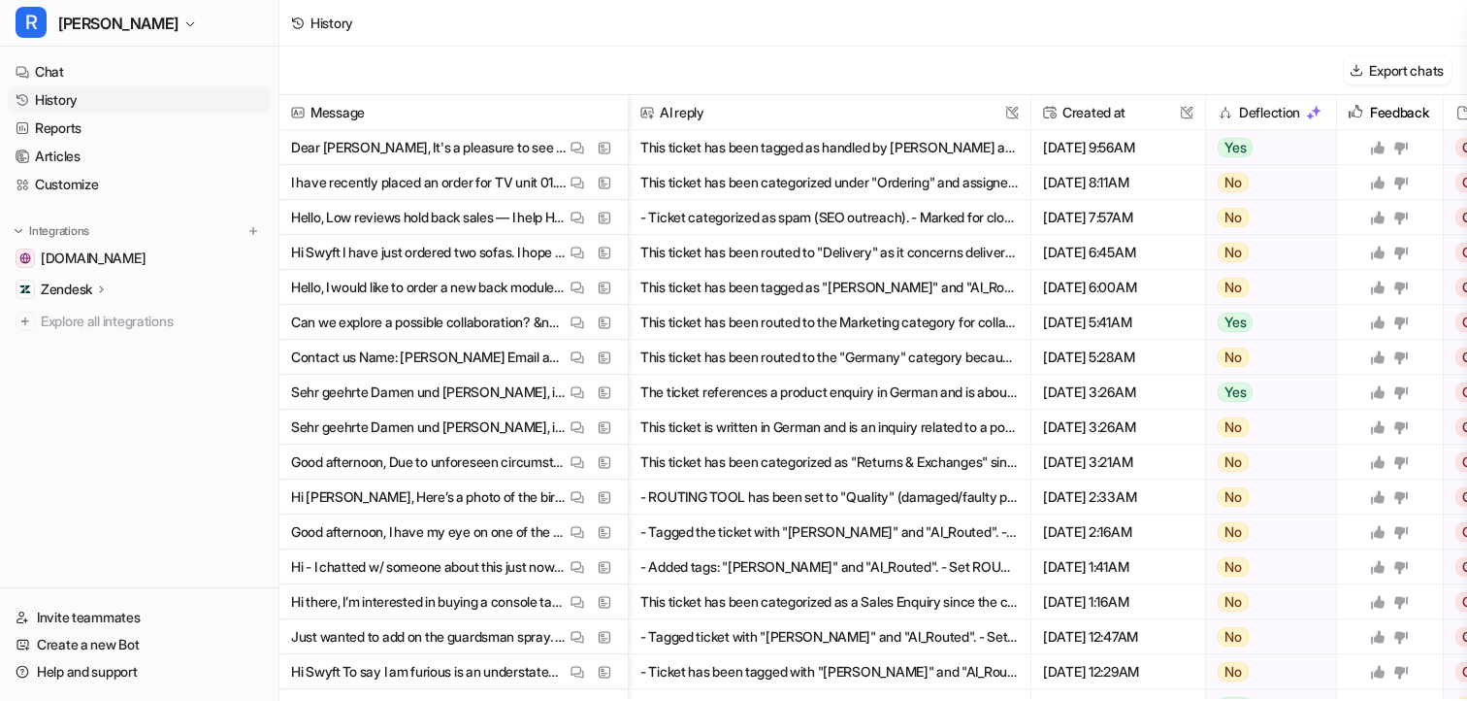
click at [100, 278] on div "Zendesk" at bounding box center [139, 289] width 263 height 27
click at [134, 557] on nav "Chat History Reports Articles Customize Integrations swyfthome.com Zendesk Over…" at bounding box center [139, 318] width 278 height 537
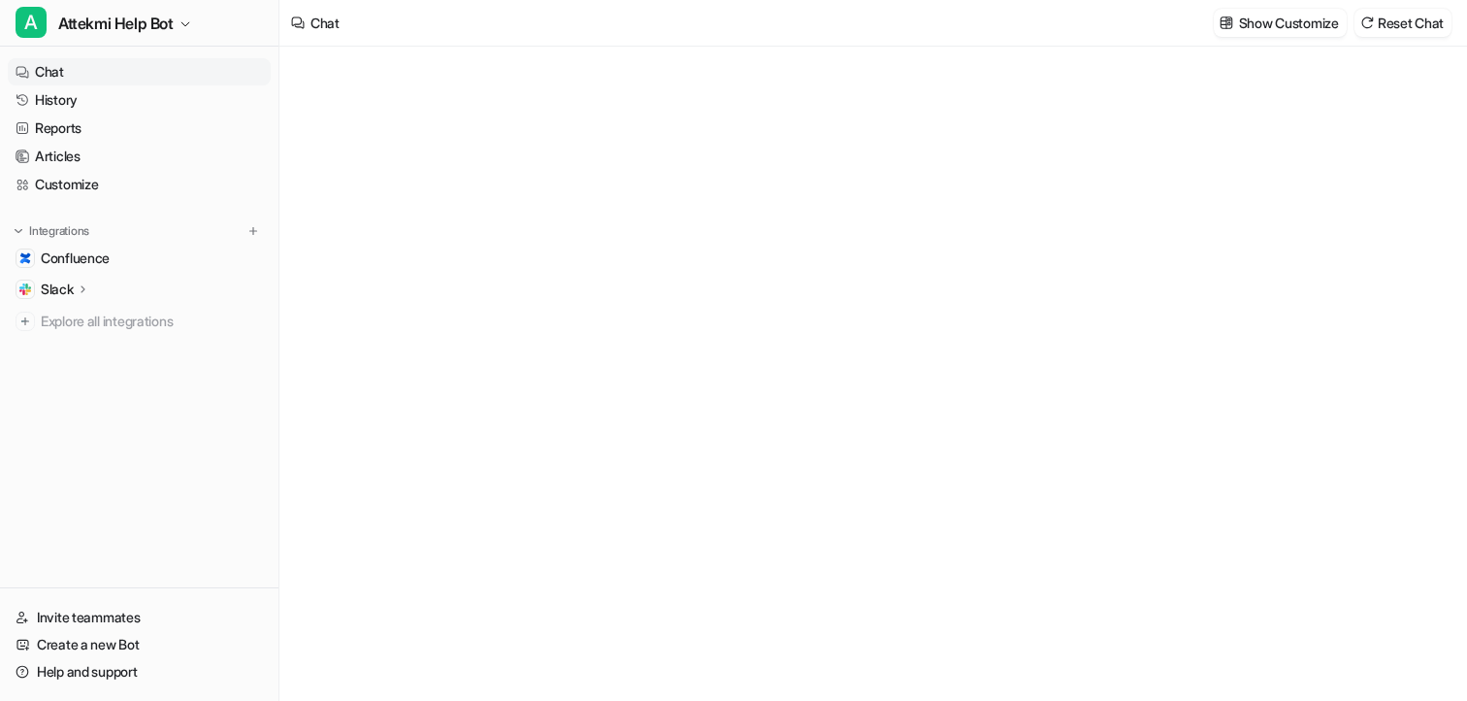
type textarea "**********"
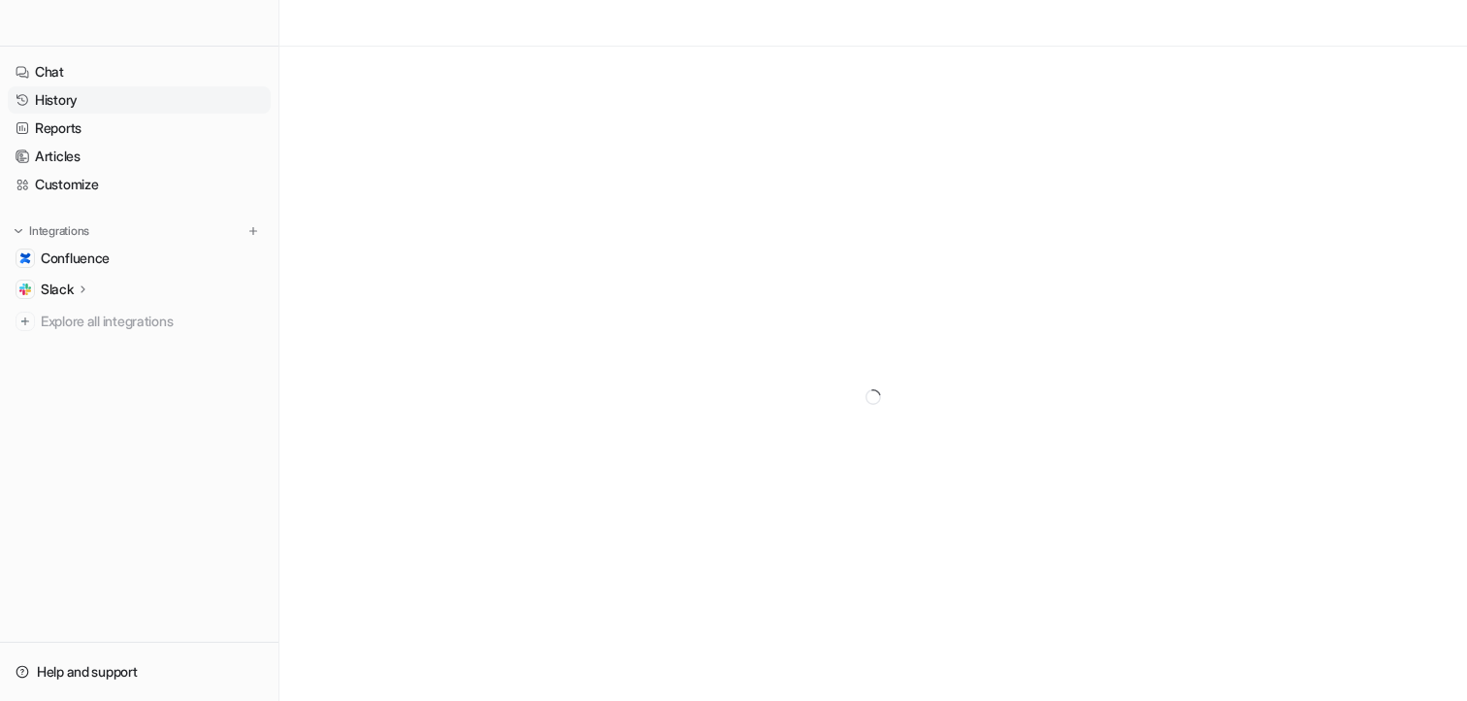
click at [74, 101] on link "History" at bounding box center [139, 99] width 263 height 27
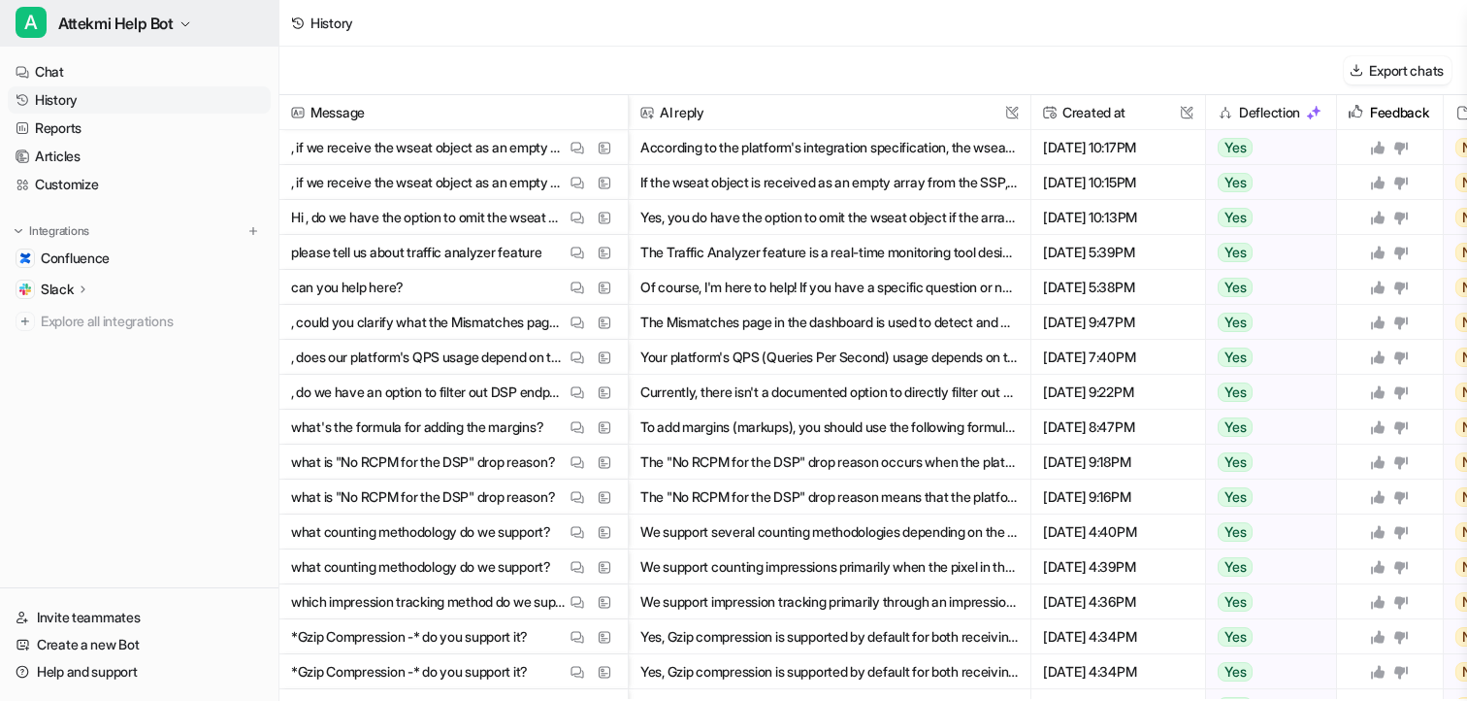
click at [176, 24] on button "A Attekmi Help Bot" at bounding box center [139, 23] width 278 height 47
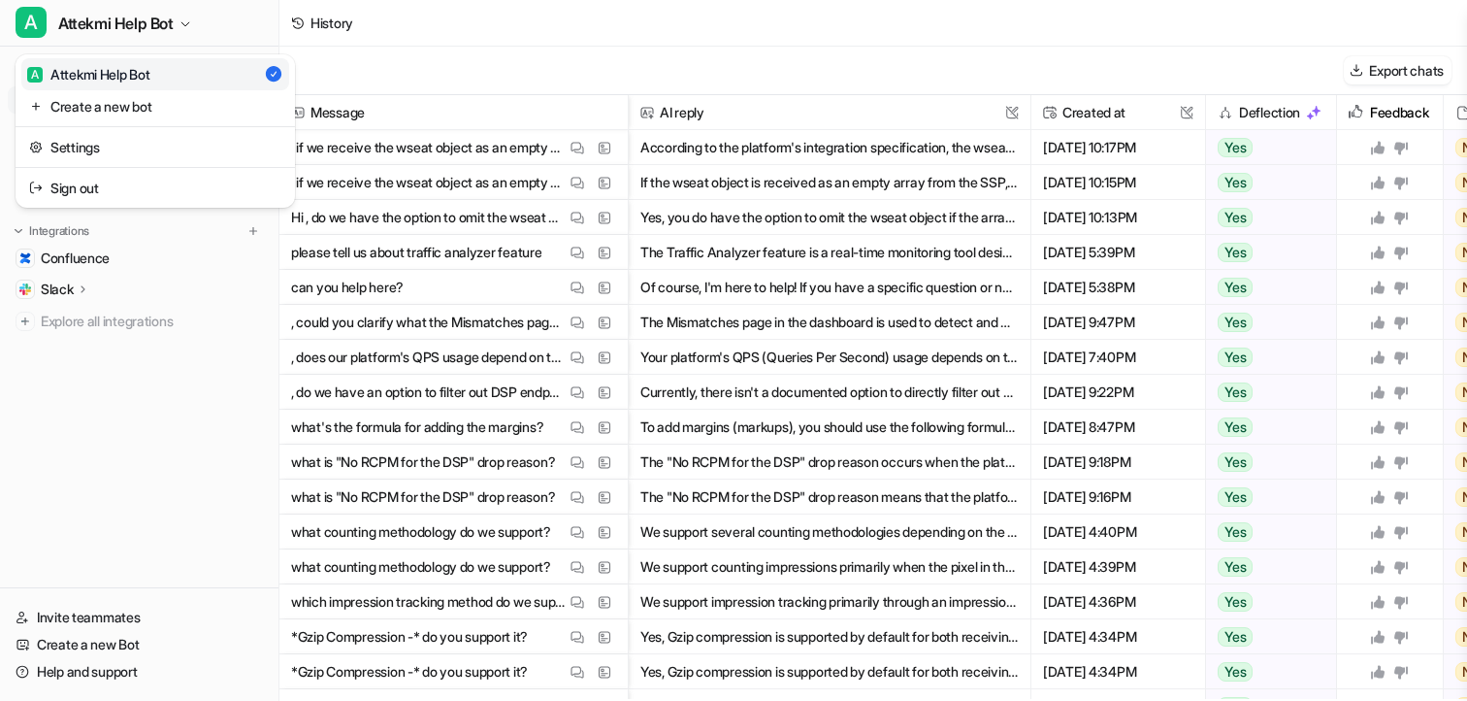
click at [539, 36] on div "A Attekmi Help Bot A Attekmi Help Bot Create a new bot Settings Sign out Chat H…" at bounding box center [733, 350] width 1467 height 701
